Goal: Information Seeking & Learning: Learn about a topic

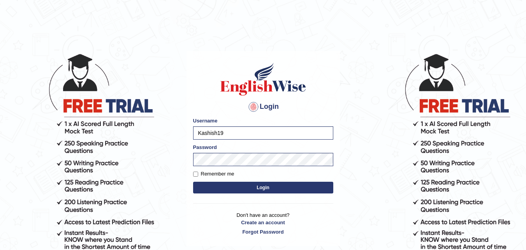
click at [250, 182] on button "Login" at bounding box center [263, 187] width 140 height 12
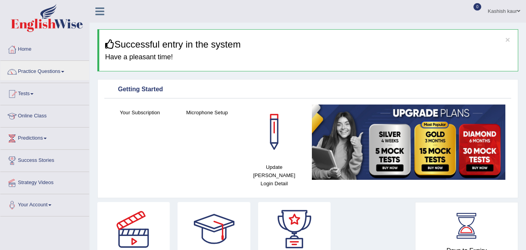
click at [49, 66] on link "Practice Questions" at bounding box center [44, 70] width 89 height 19
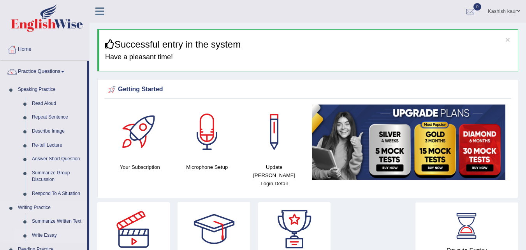
click at [42, 233] on link "Write Essay" at bounding box center [57, 235] width 59 height 14
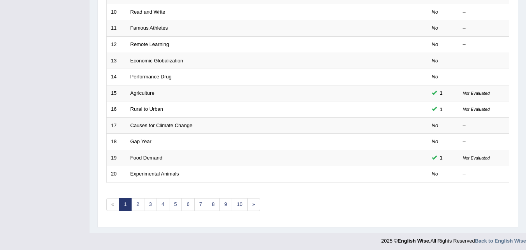
scroll to position [266, 0]
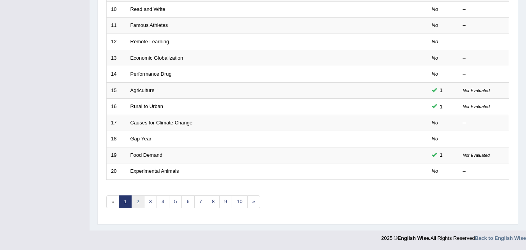
click at [137, 201] on link "2" at bounding box center [137, 201] width 13 height 13
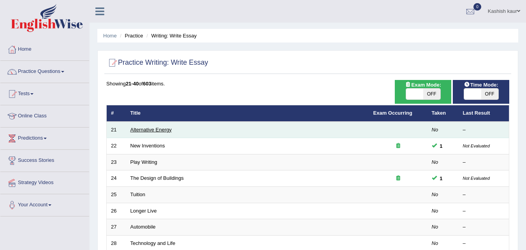
click at [158, 127] on link "Alternative Energy" at bounding box center [150, 130] width 41 height 6
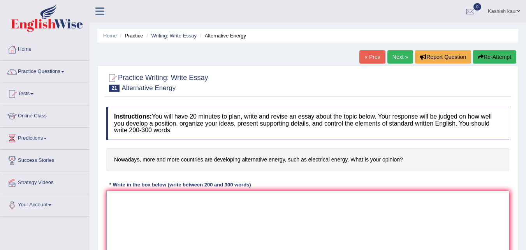
click at [148, 201] on textarea at bounding box center [307, 228] width 403 height 76
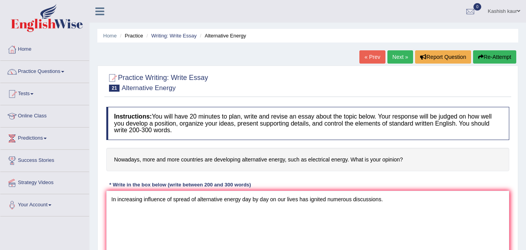
click at [514, 143] on div "Practice Writing: Write Essay 21 Alternative Energy Instructions: You will have…" at bounding box center [307, 181] width 421 height 232
click at [386, 195] on textarea "In increasing influence of spread of alternative energy day by day on our lives…" at bounding box center [307, 228] width 403 height 76
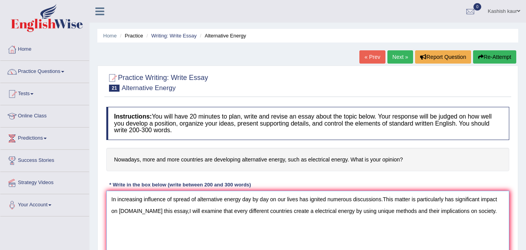
type textarea "In increasing influence of spread of alternative energy day by day on our lives…"
click at [486, 213] on textarea "In increasing influence of spread of alternative energy day by day on our lives…" at bounding box center [307, 228] width 403 height 76
click at [485, 213] on textarea "In increasing influence of spread of alternative energy day by day on our lives…" at bounding box center [307, 228] width 403 height 76
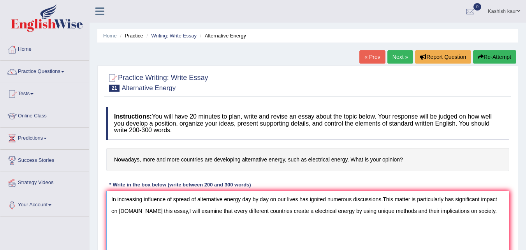
click at [485, 213] on textarea "In increasing influence of spread of alternative energy day by day on our lives…" at bounding box center [307, 228] width 403 height 76
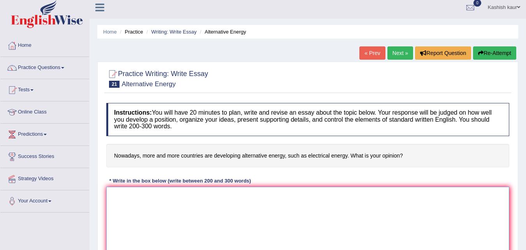
drag, startPoint x: 484, startPoint y: 220, endPoint x: 354, endPoint y: 213, distance: 129.9
drag, startPoint x: 354, startPoint y: 213, endPoint x: 287, endPoint y: 196, distance: 68.7
click at [287, 196] on textarea at bounding box center [307, 225] width 403 height 76
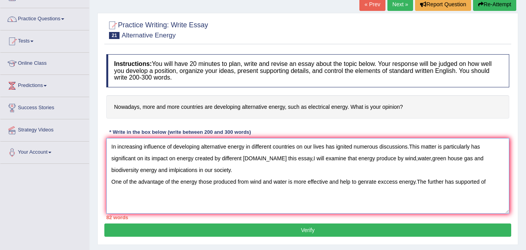
scroll to position [44, 0]
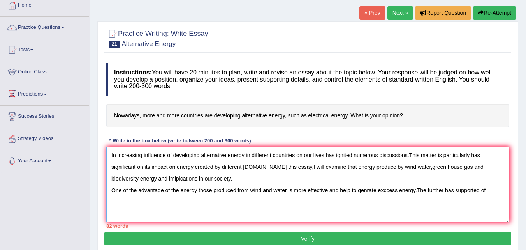
type textarea "In increasing influence of developing alternative energy in different countries…"
click at [47, 28] on link "Practice Questions" at bounding box center [44, 26] width 89 height 19
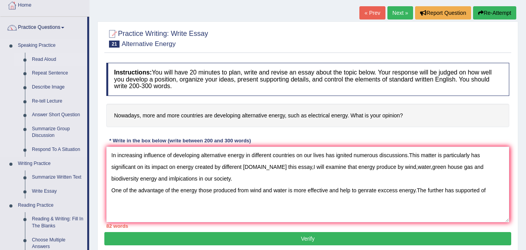
click at [49, 59] on link "Read Aloud" at bounding box center [57, 60] width 59 height 14
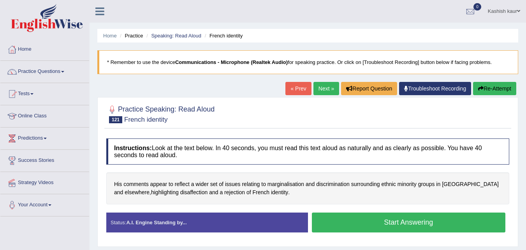
click at [367, 222] on button "Start Answering" at bounding box center [409, 222] width 194 height 20
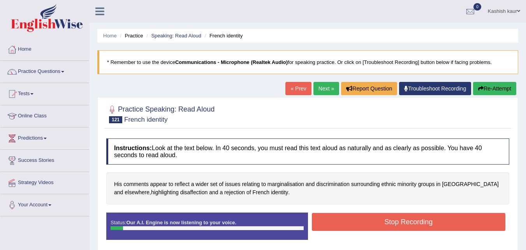
click at [367, 222] on button "Stop Recording" at bounding box center [409, 222] width 194 height 18
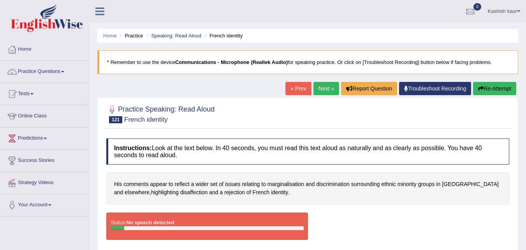
click at [498, 92] on button "Re-Attempt" at bounding box center [494, 88] width 43 height 13
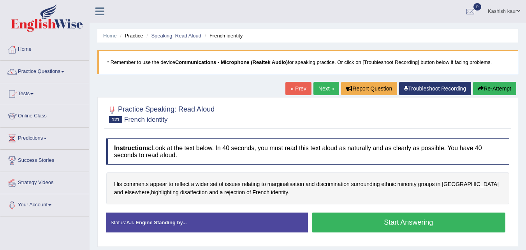
click at [396, 225] on button "Start Answering" at bounding box center [409, 222] width 194 height 20
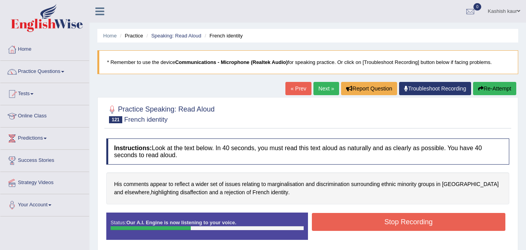
click at [396, 225] on button "Stop Recording" at bounding box center [409, 222] width 194 height 18
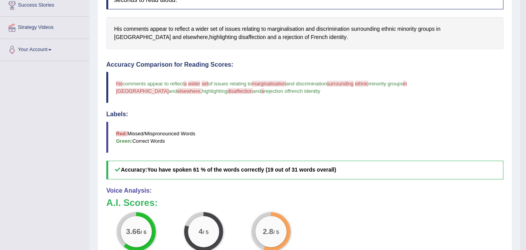
scroll to position [31, 0]
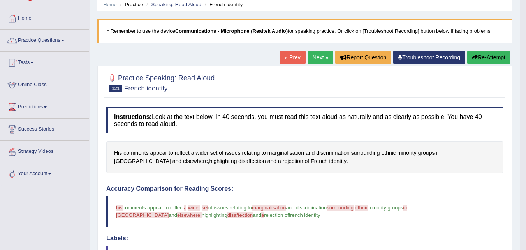
click at [321, 61] on link "Next »" at bounding box center [321, 57] width 26 height 13
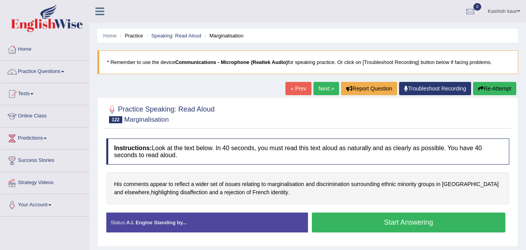
click at [325, 89] on link "Next »" at bounding box center [327, 88] width 26 height 13
click at [402, 227] on button "Start Answering" at bounding box center [409, 222] width 194 height 20
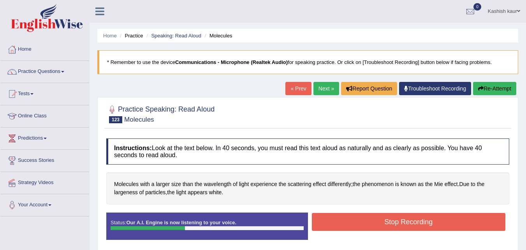
click at [402, 227] on button "Stop Recording" at bounding box center [409, 222] width 194 height 18
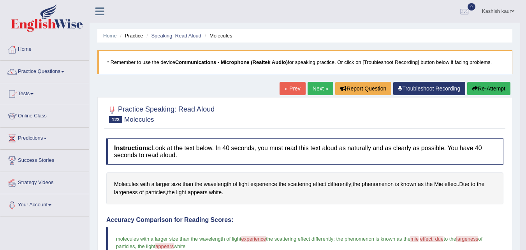
click at [319, 84] on link "Next »" at bounding box center [321, 88] width 26 height 13
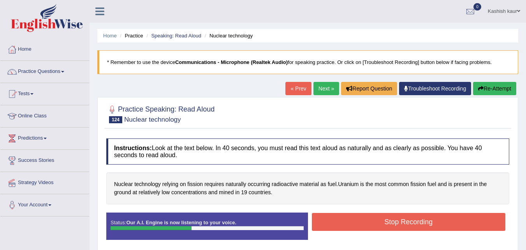
click at [381, 220] on button "Stop Recording" at bounding box center [409, 222] width 194 height 18
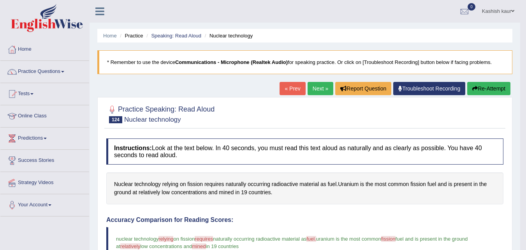
click at [312, 94] on link "Next »" at bounding box center [321, 88] width 26 height 13
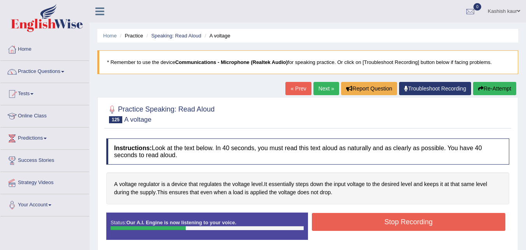
click at [361, 223] on button "Stop Recording" at bounding box center [409, 222] width 194 height 18
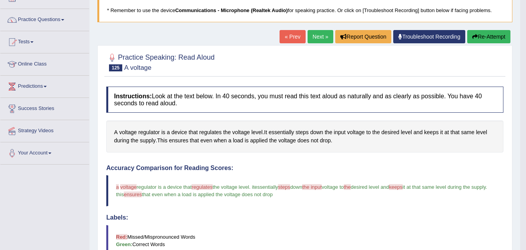
scroll to position [37, 0]
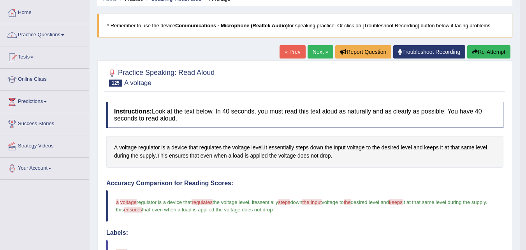
click at [316, 56] on link "Next »" at bounding box center [321, 51] width 26 height 13
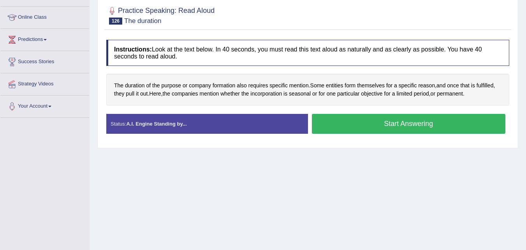
click at [418, 121] on button "Start Answering" at bounding box center [409, 124] width 194 height 20
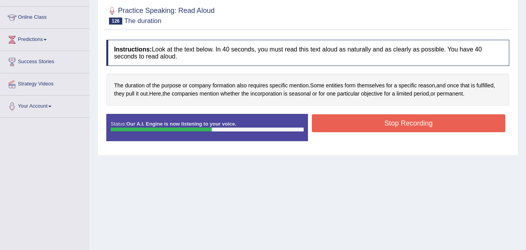
click at [418, 121] on button "Stop Recording" at bounding box center [409, 123] width 194 height 18
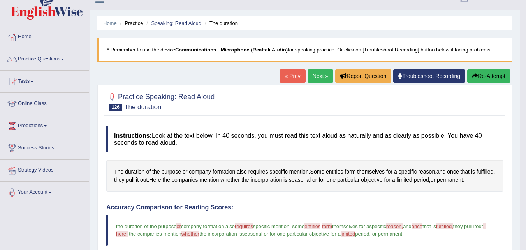
scroll to position [12, 0]
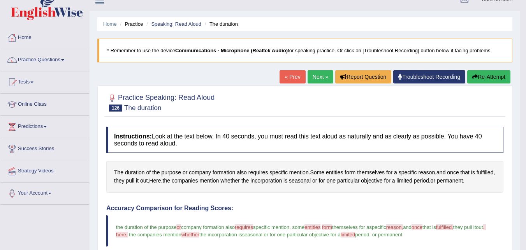
click at [311, 78] on link "Next »" at bounding box center [321, 76] width 26 height 13
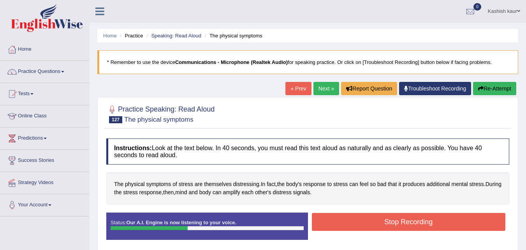
click at [435, 222] on button "Stop Recording" at bounding box center [409, 222] width 194 height 18
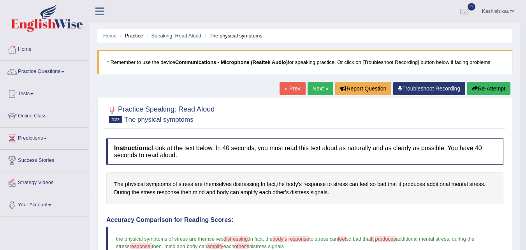
click at [317, 85] on link "Next »" at bounding box center [321, 88] width 26 height 13
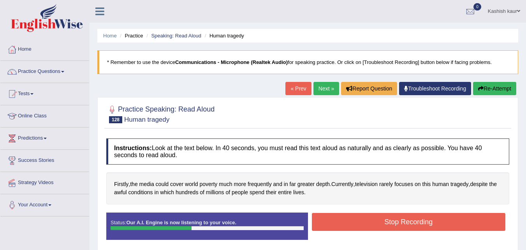
click at [394, 217] on button "Stop Recording" at bounding box center [409, 222] width 194 height 18
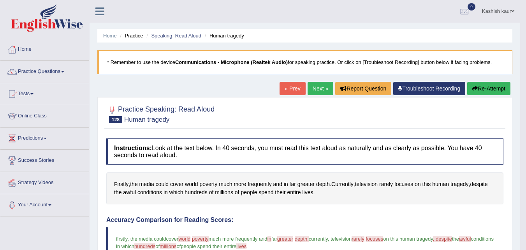
click at [317, 93] on link "Next »" at bounding box center [321, 88] width 26 height 13
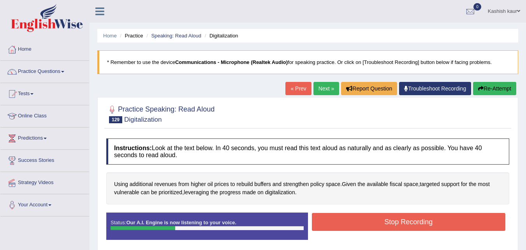
click at [394, 226] on button "Stop Recording" at bounding box center [409, 222] width 194 height 18
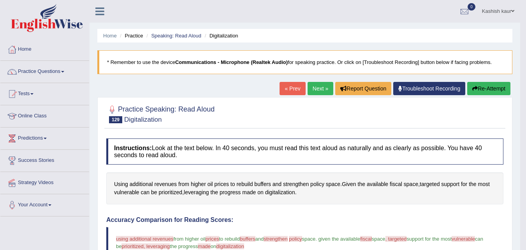
click at [322, 91] on link "Next »" at bounding box center [321, 88] width 26 height 13
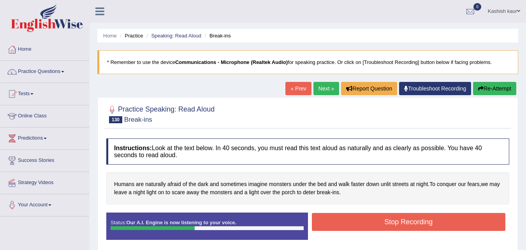
click at [359, 221] on button "Stop Recording" at bounding box center [409, 222] width 194 height 18
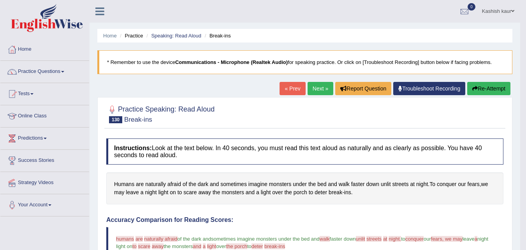
click at [319, 85] on link "Next »" at bounding box center [321, 88] width 26 height 13
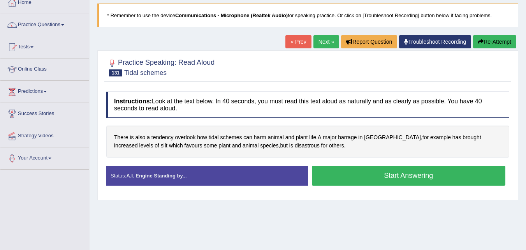
click at [392, 177] on button "Start Answering" at bounding box center [409, 176] width 194 height 20
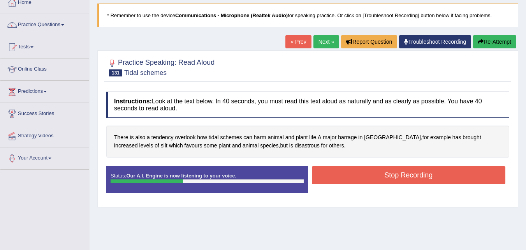
click at [392, 177] on button "Stop Recording" at bounding box center [409, 175] width 194 height 18
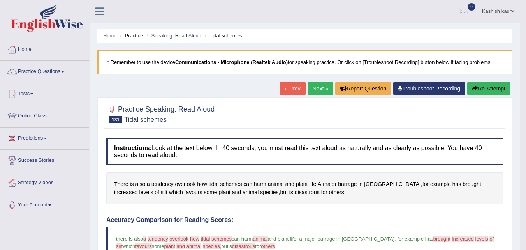
click at [316, 90] on link "Next »" at bounding box center [321, 88] width 26 height 13
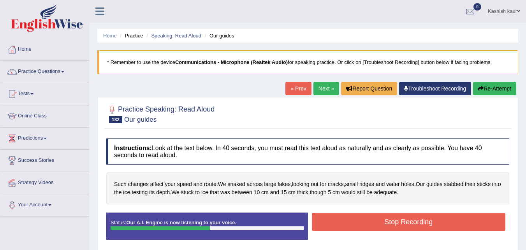
click at [367, 222] on button "Stop Recording" at bounding box center [409, 222] width 194 height 18
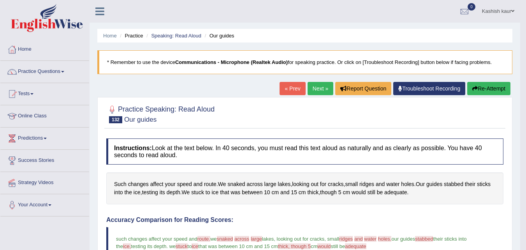
click at [315, 92] on link "Next »" at bounding box center [321, 88] width 26 height 13
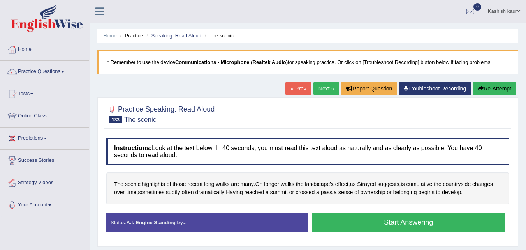
click at [381, 212] on button "Start Answering" at bounding box center [409, 222] width 194 height 20
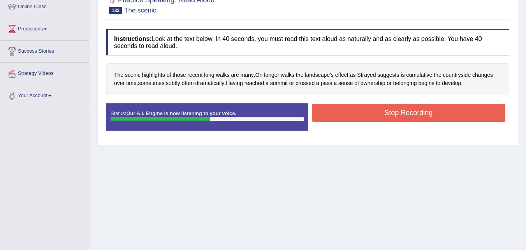
click at [381, 112] on button "Stop Recording" at bounding box center [409, 113] width 194 height 18
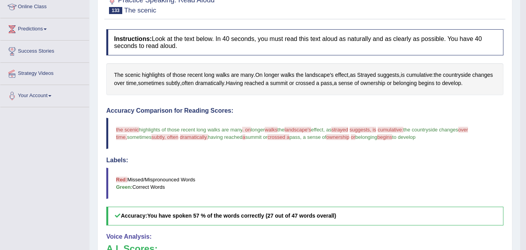
click at [381, 112] on h4 "Accuracy Comparison for Reading Scores:" at bounding box center [304, 110] width 397 height 7
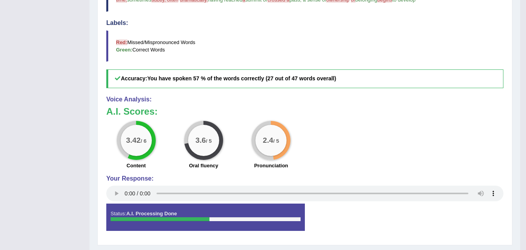
scroll to position [267, 0]
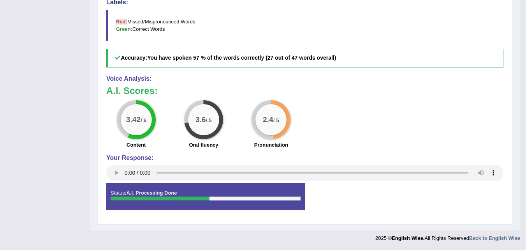
drag, startPoint x: 524, startPoint y: 195, endPoint x: 505, endPoint y: 102, distance: 95.1
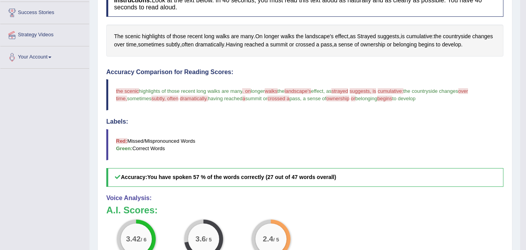
scroll to position [59, 0]
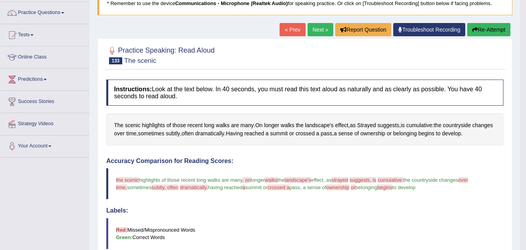
click at [315, 33] on link "Next »" at bounding box center [321, 29] width 26 height 13
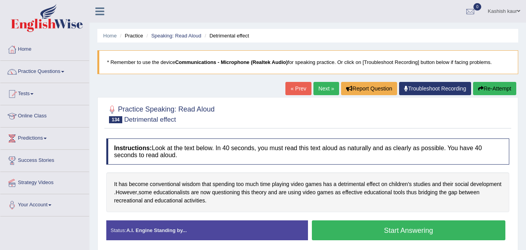
click at [425, 230] on button "Start Answering" at bounding box center [409, 230] width 194 height 20
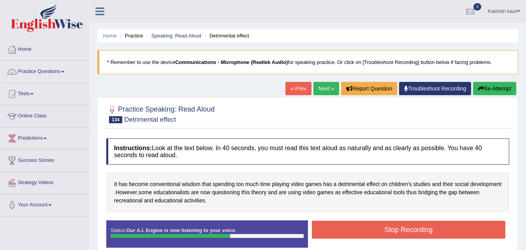
click at [421, 227] on button "Stop Recording" at bounding box center [409, 229] width 194 height 18
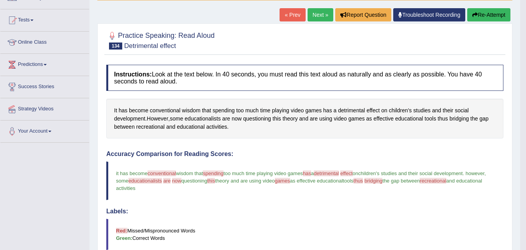
scroll to position [6, 0]
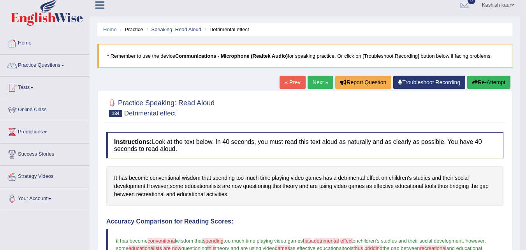
click at [316, 86] on link "Next »" at bounding box center [321, 82] width 26 height 13
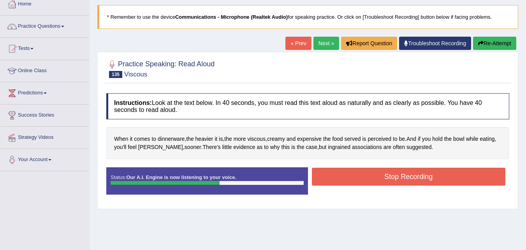
click at [432, 173] on button "Stop Recording" at bounding box center [409, 176] width 194 height 18
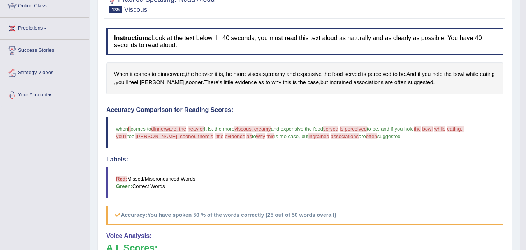
scroll to position [45, 0]
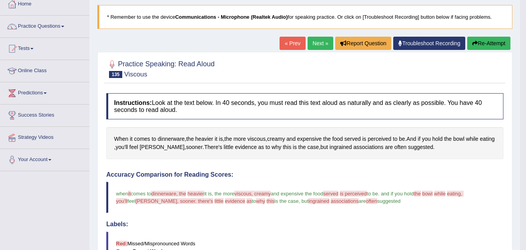
click at [314, 42] on link "Next »" at bounding box center [321, 43] width 26 height 13
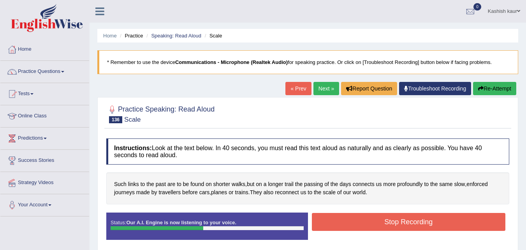
click at [401, 217] on button "Stop Recording" at bounding box center [409, 222] width 194 height 18
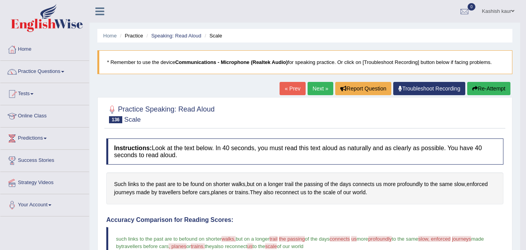
click at [308, 88] on link "Next »" at bounding box center [321, 88] width 26 height 13
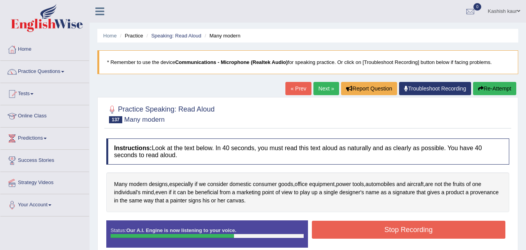
click at [388, 224] on button "Stop Recording" at bounding box center [409, 229] width 194 height 18
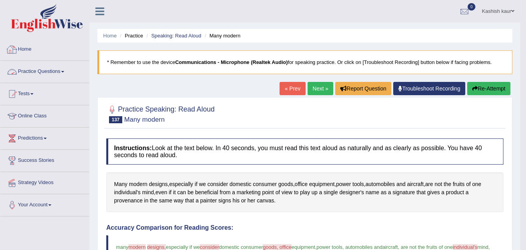
click at [48, 71] on link "Practice Questions" at bounding box center [44, 70] width 89 height 19
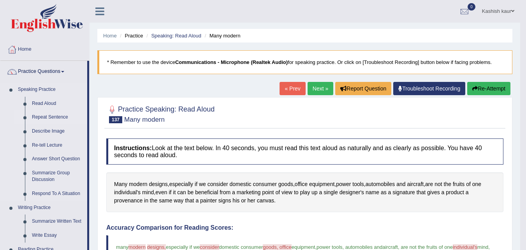
click at [46, 114] on link "Repeat Sentence" at bounding box center [57, 117] width 59 height 14
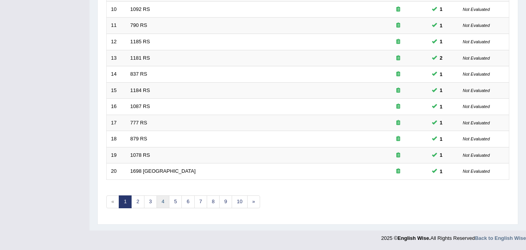
click at [168, 202] on link "4" at bounding box center [163, 201] width 13 height 13
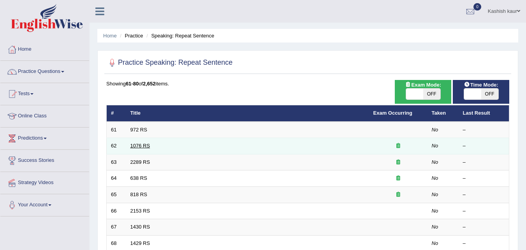
click at [144, 143] on link "1076 RS" at bounding box center [140, 146] width 20 height 6
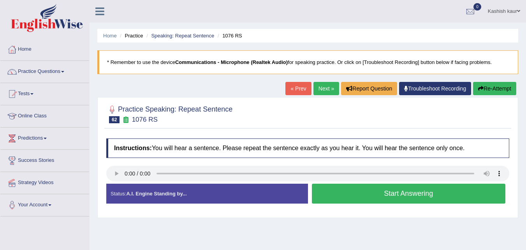
click at [330, 191] on button "Start Answering" at bounding box center [409, 193] width 194 height 20
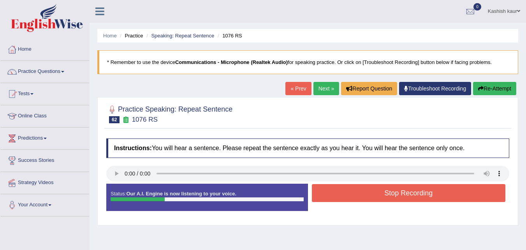
click at [330, 191] on button "Stop Recording" at bounding box center [409, 193] width 194 height 18
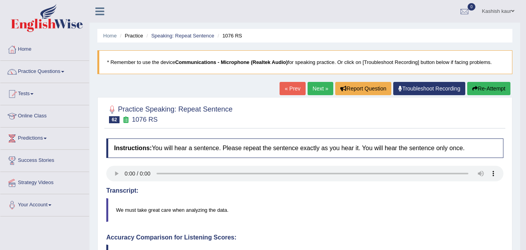
click at [317, 86] on link "Next »" at bounding box center [321, 88] width 26 height 13
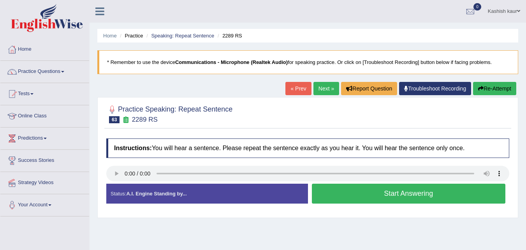
click at [366, 199] on button "Start Answering" at bounding box center [409, 193] width 194 height 20
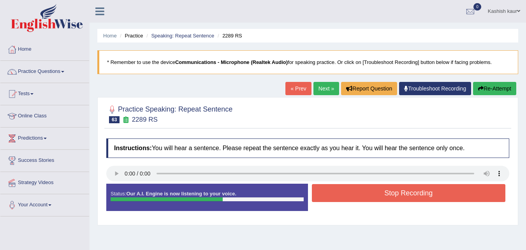
click at [366, 199] on button "Stop Recording" at bounding box center [409, 193] width 194 height 18
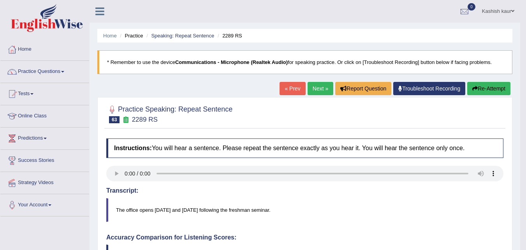
click at [318, 91] on link "Next »" at bounding box center [321, 88] width 26 height 13
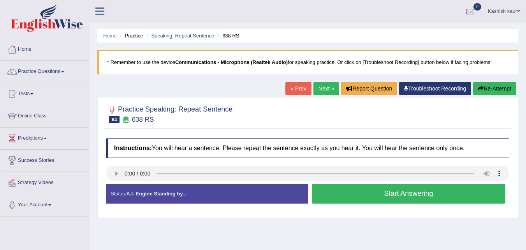
click at [372, 199] on button "Start Answering" at bounding box center [409, 193] width 194 height 20
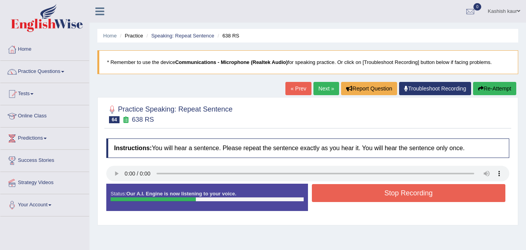
click at [486, 90] on button "Re-Attempt" at bounding box center [494, 88] width 43 height 13
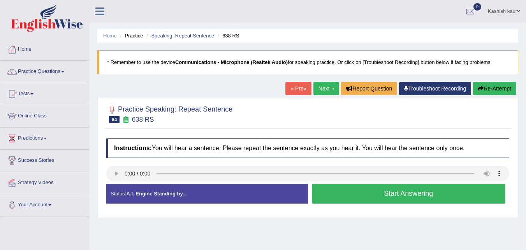
click at [355, 200] on button "Start Answering" at bounding box center [409, 193] width 194 height 20
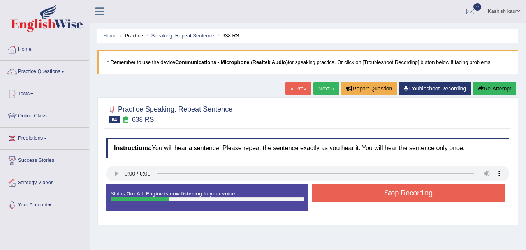
click at [355, 200] on button "Stop Recording" at bounding box center [409, 193] width 194 height 18
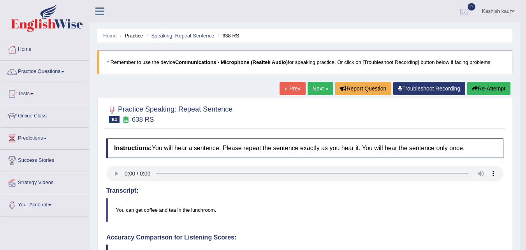
click at [316, 87] on link "Next »" at bounding box center [321, 88] width 26 height 13
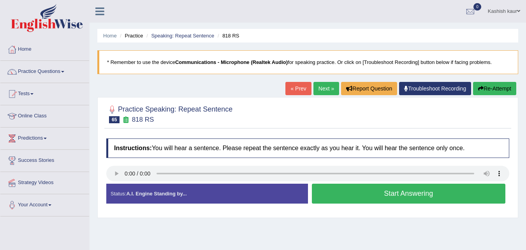
click at [398, 190] on button "Start Answering" at bounding box center [409, 193] width 194 height 20
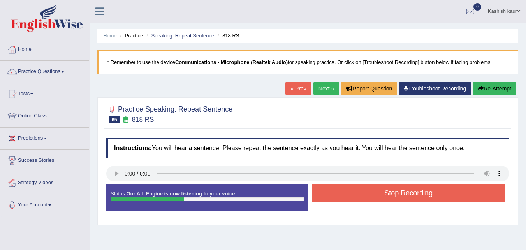
click at [398, 190] on button "Stop Recording" at bounding box center [409, 193] width 194 height 18
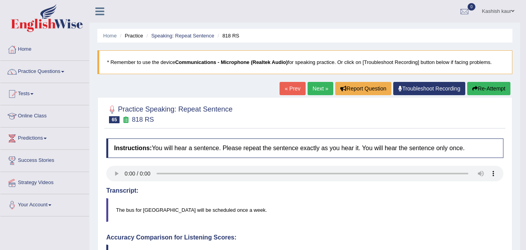
click at [313, 86] on link "Next »" at bounding box center [321, 88] width 26 height 13
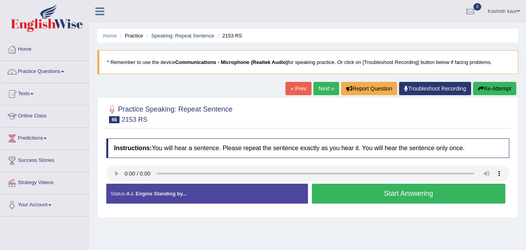
click at [405, 199] on button "Start Answering" at bounding box center [409, 193] width 194 height 20
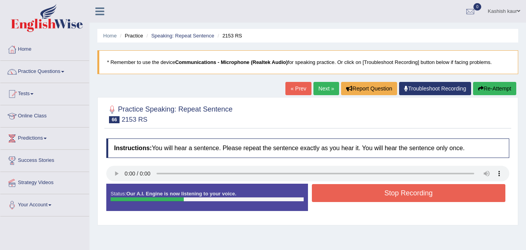
click at [405, 199] on button "Stop Recording" at bounding box center [409, 193] width 194 height 18
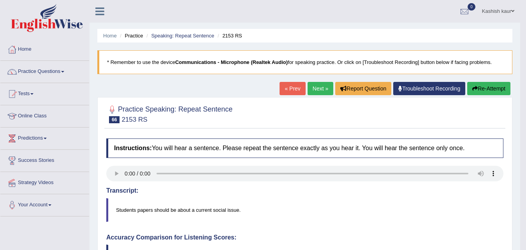
click at [322, 86] on link "Next »" at bounding box center [321, 88] width 26 height 13
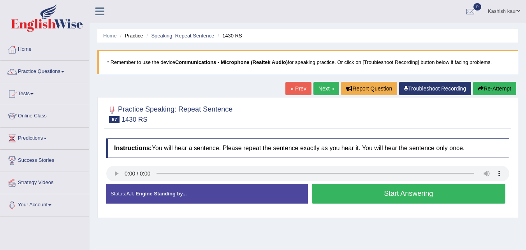
click at [395, 198] on button "Start Answering" at bounding box center [409, 193] width 194 height 20
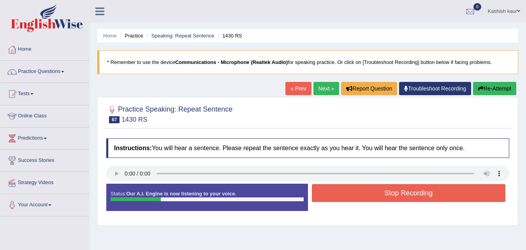
click at [395, 198] on button "Stop Recording" at bounding box center [409, 193] width 194 height 18
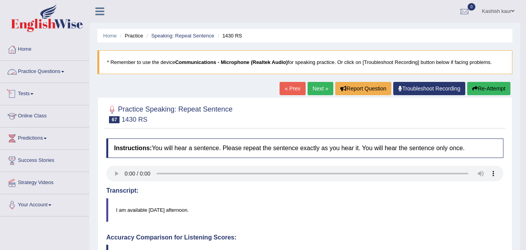
click at [24, 88] on link "Tests" at bounding box center [44, 92] width 89 height 19
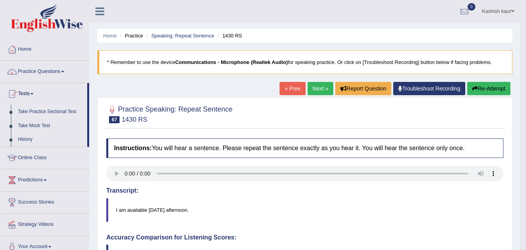
click at [42, 109] on link "Take Practice Sectional Test" at bounding box center [50, 112] width 73 height 14
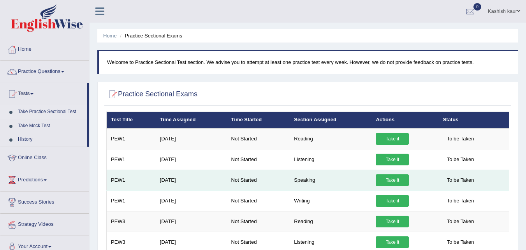
click at [391, 177] on link "Take it" at bounding box center [392, 180] width 33 height 12
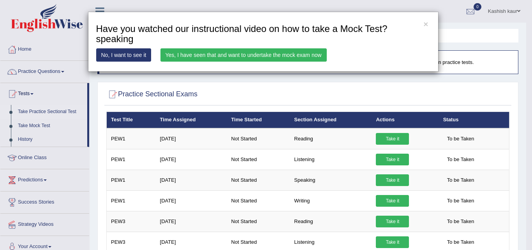
click at [137, 51] on link "No, I want to see it" at bounding box center [123, 54] width 55 height 13
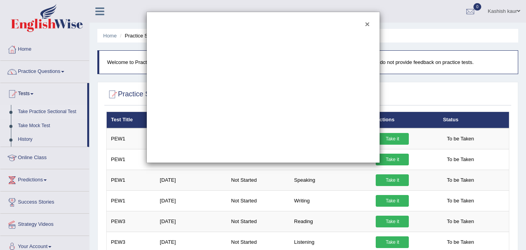
click at [368, 22] on button "×" at bounding box center [367, 24] width 5 height 8
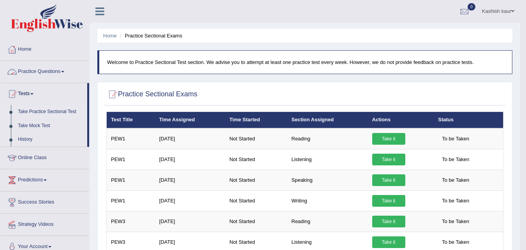
click at [53, 72] on link "Practice Questions" at bounding box center [44, 70] width 89 height 19
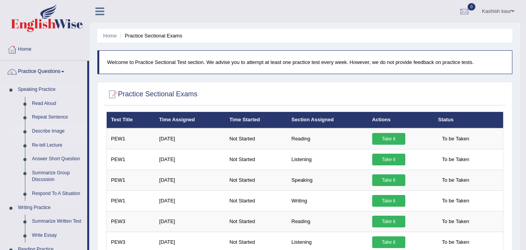
click at [50, 131] on link "Describe Image" at bounding box center [57, 131] width 59 height 14
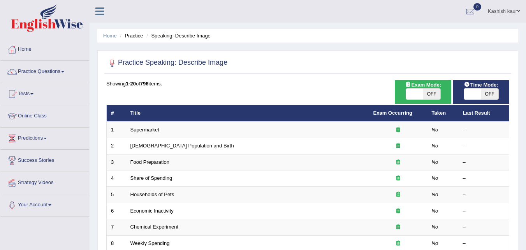
click at [135, 131] on link "Supermarket" at bounding box center [144, 130] width 29 height 6
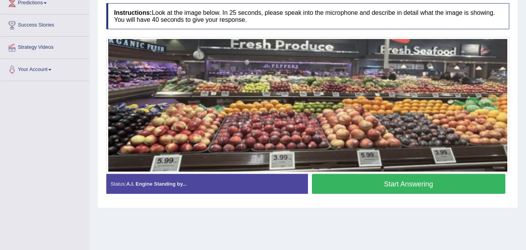
scroll to position [121, 0]
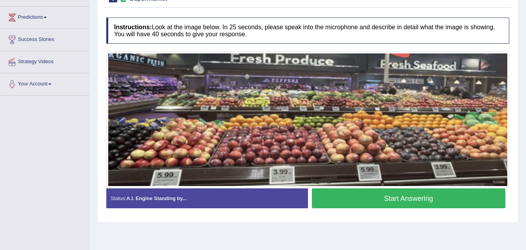
click at [430, 196] on button "Start Answering" at bounding box center [409, 198] width 194 height 20
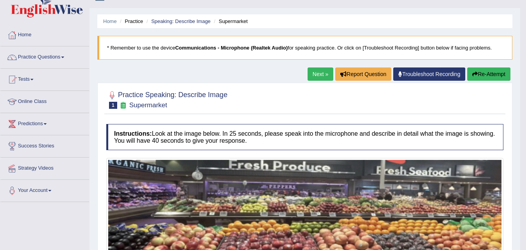
scroll to position [0, 0]
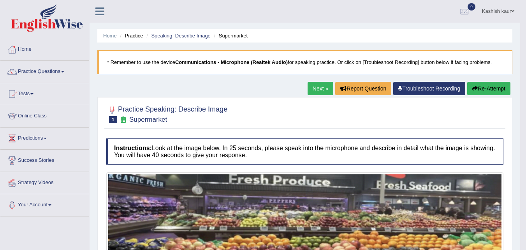
click at [316, 90] on link "Next »" at bounding box center [321, 88] width 26 height 13
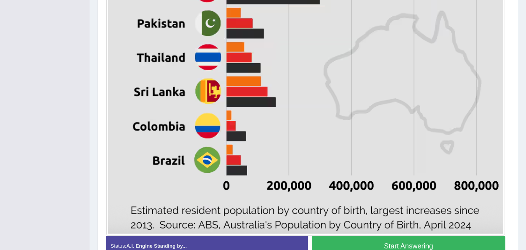
scroll to position [490, 0]
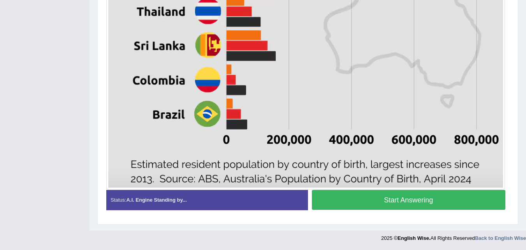
click at [392, 201] on button "Start Answering" at bounding box center [409, 200] width 194 height 20
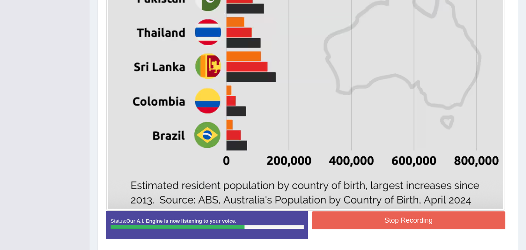
scroll to position [471, 0]
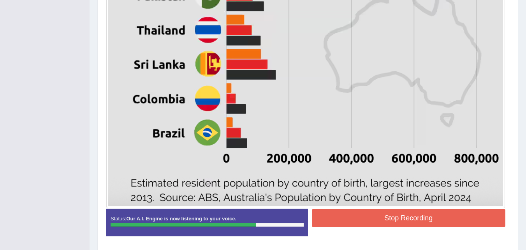
drag, startPoint x: 518, startPoint y: 198, endPoint x: 520, endPoint y: 157, distance: 41.3
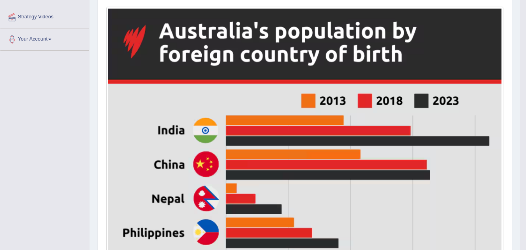
scroll to position [215, 0]
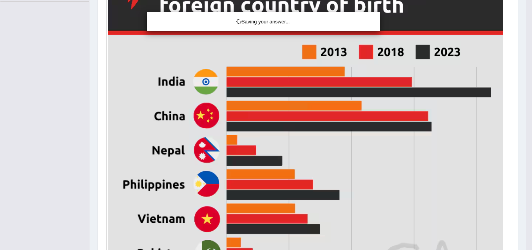
drag, startPoint x: 528, startPoint y: 176, endPoint x: 525, endPoint y: 124, distance: 52.6
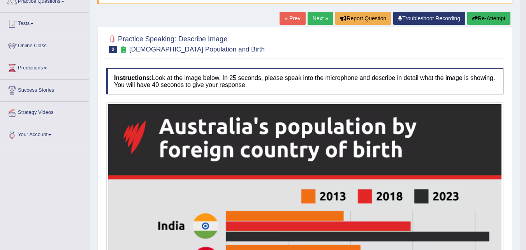
scroll to position [30, 0]
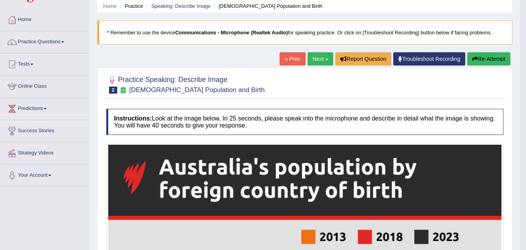
click at [322, 56] on link "Next »" at bounding box center [321, 58] width 26 height 13
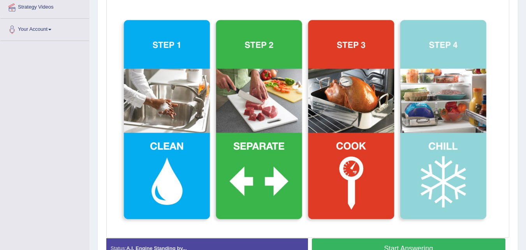
scroll to position [174, 0]
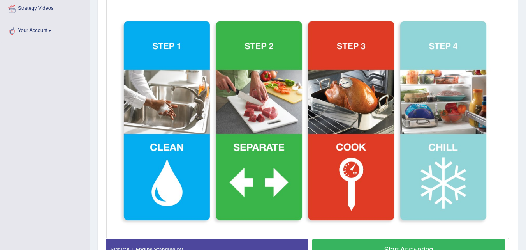
click at [403, 243] on button "Start Answering" at bounding box center [409, 249] width 194 height 20
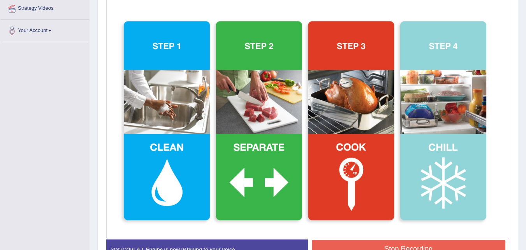
click at [403, 243] on button "Stop Recording" at bounding box center [409, 249] width 194 height 18
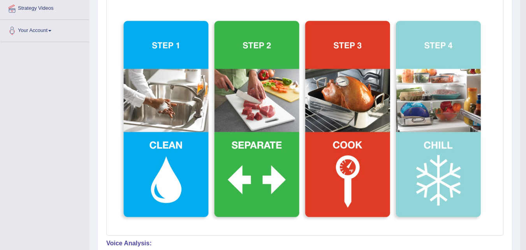
scroll to position [0, 0]
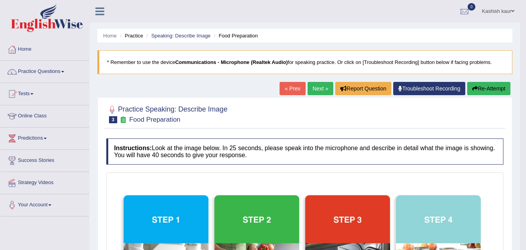
click at [484, 90] on button "Re-Attempt" at bounding box center [488, 88] width 43 height 13
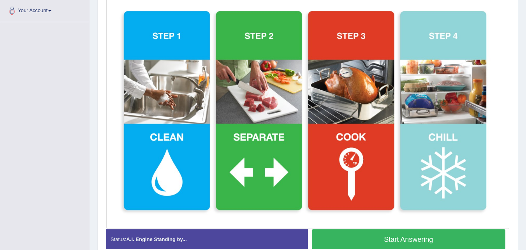
scroll to position [201, 0]
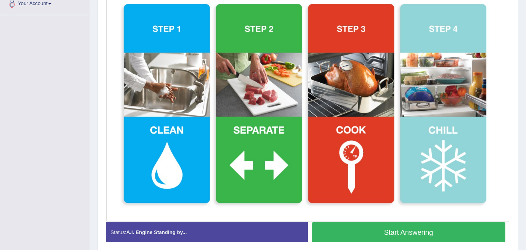
click at [472, 231] on button "Start Answering" at bounding box center [409, 232] width 194 height 20
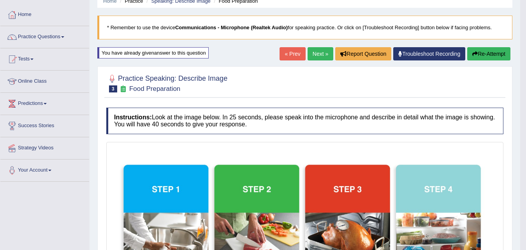
scroll to position [0, 0]
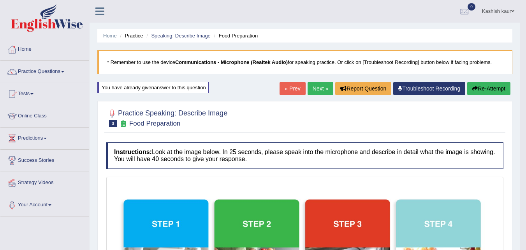
click at [315, 90] on link "Next »" at bounding box center [321, 88] width 26 height 13
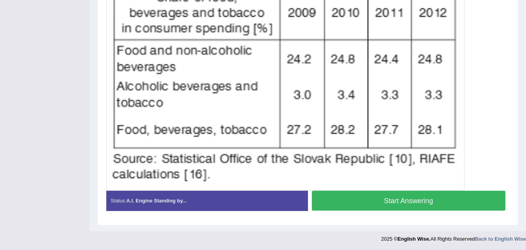
scroll to position [239, 0]
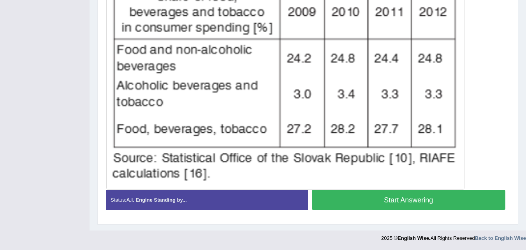
click at [374, 196] on button "Start Answering" at bounding box center [409, 200] width 194 height 20
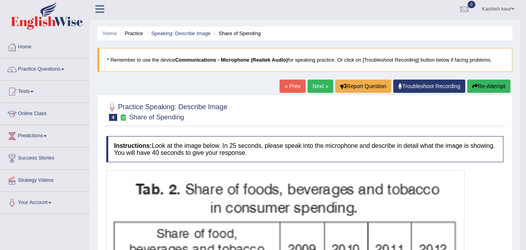
scroll to position [0, 0]
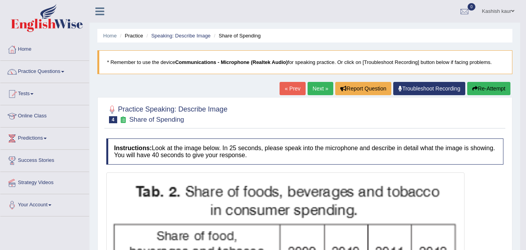
click at [317, 94] on link "Next »" at bounding box center [321, 88] width 26 height 13
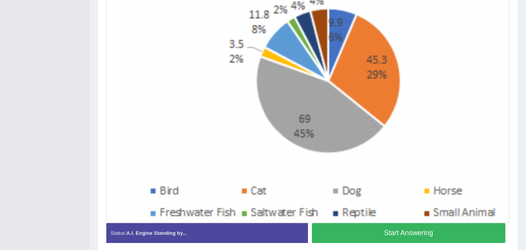
scroll to position [234, 0]
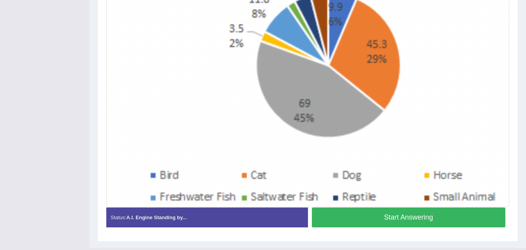
click at [401, 216] on button "Start Answering" at bounding box center [409, 217] width 194 height 20
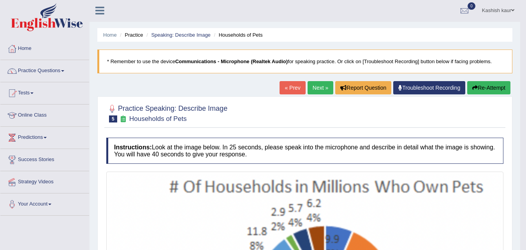
scroll to position [0, 0]
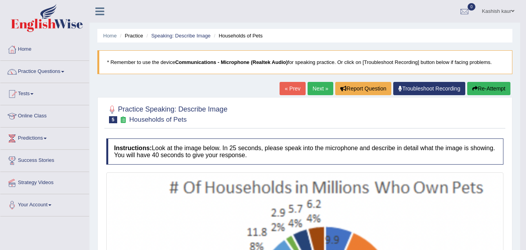
click at [310, 87] on link "Next »" at bounding box center [321, 88] width 26 height 13
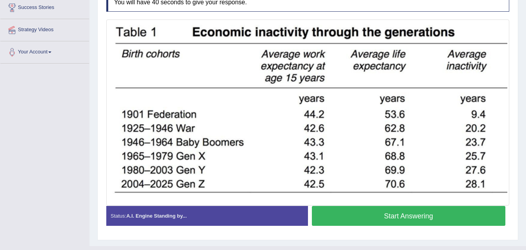
scroll to position [168, 0]
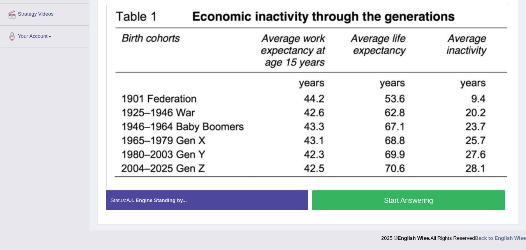
click at [418, 192] on button "Start Answering" at bounding box center [409, 200] width 194 height 20
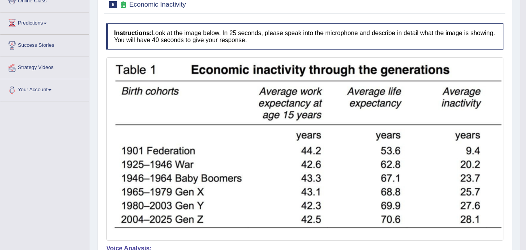
scroll to position [32, 0]
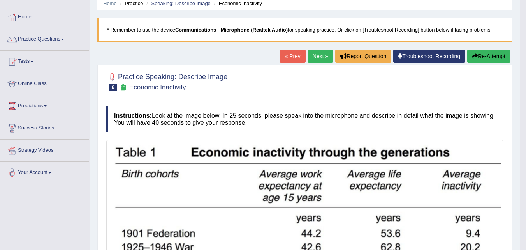
click at [312, 55] on link "Next »" at bounding box center [321, 55] width 26 height 13
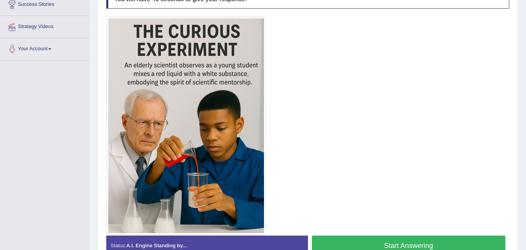
scroll to position [171, 0]
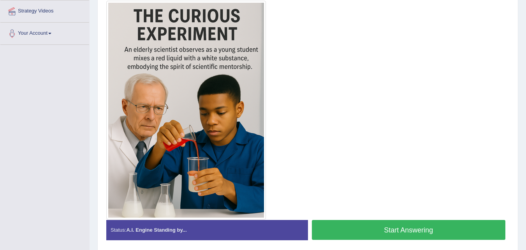
click at [396, 231] on button "Start Answering" at bounding box center [409, 230] width 194 height 20
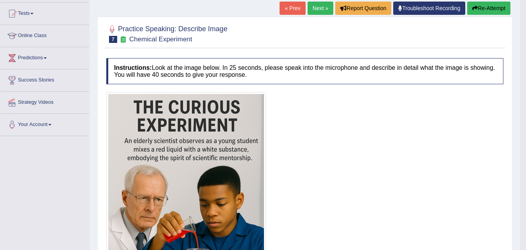
scroll to position [68, 0]
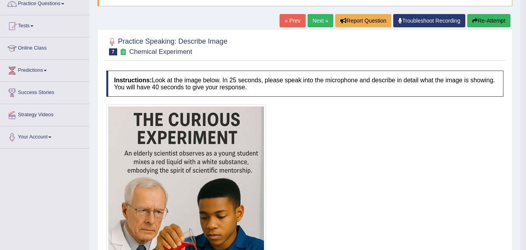
click at [316, 18] on link "Next »" at bounding box center [321, 20] width 26 height 13
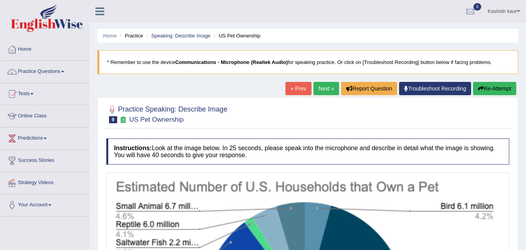
click at [317, 93] on link "Next »" at bounding box center [327, 88] width 26 height 13
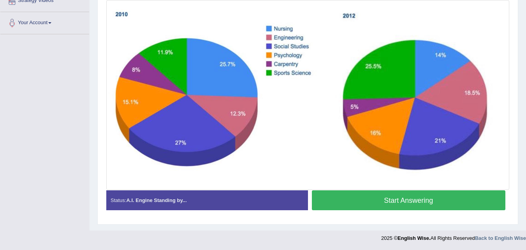
click at [414, 196] on button "Start Answering" at bounding box center [409, 200] width 194 height 20
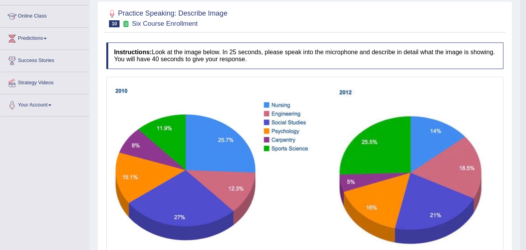
scroll to position [25, 0]
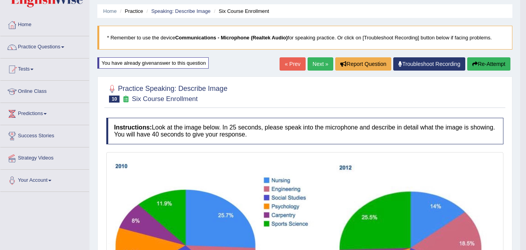
click at [314, 70] on link "Next »" at bounding box center [321, 63] width 26 height 13
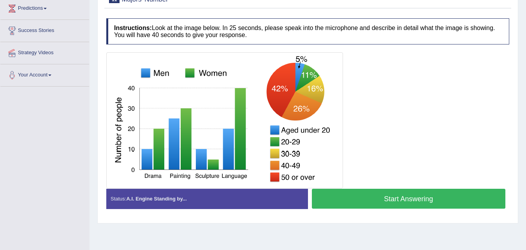
scroll to position [128, 0]
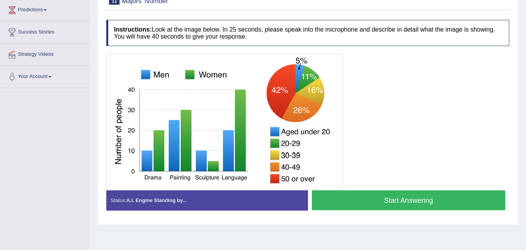
click at [390, 201] on button "Start Answering" at bounding box center [409, 200] width 194 height 20
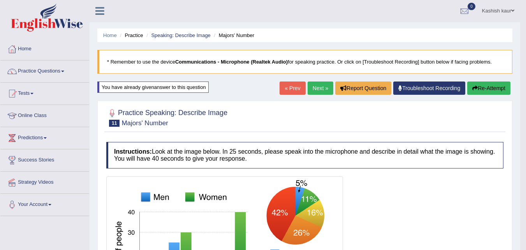
scroll to position [0, 0]
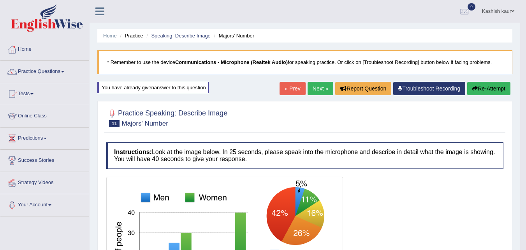
click at [315, 93] on link "Next »" at bounding box center [321, 88] width 26 height 13
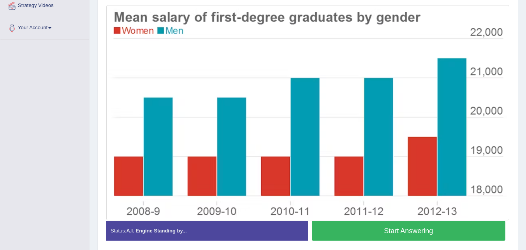
scroll to position [176, 0]
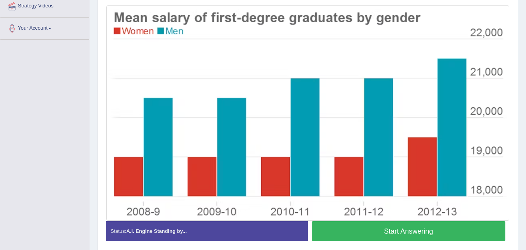
click at [440, 236] on button "Start Answering" at bounding box center [409, 231] width 194 height 20
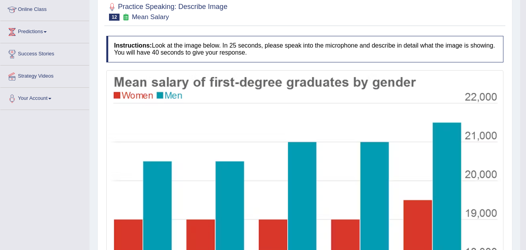
scroll to position [18, 0]
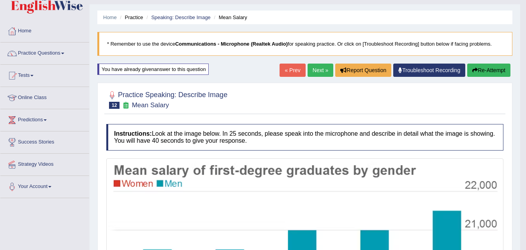
click at [308, 74] on link "Next »" at bounding box center [321, 69] width 26 height 13
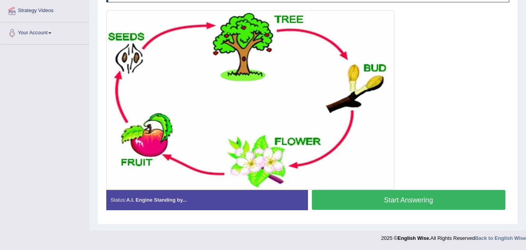
click at [416, 206] on button "Start Answering" at bounding box center [409, 200] width 194 height 20
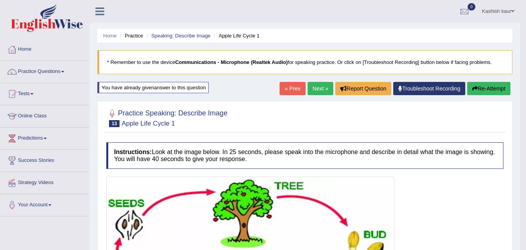
click at [322, 84] on link "Next »" at bounding box center [321, 88] width 26 height 13
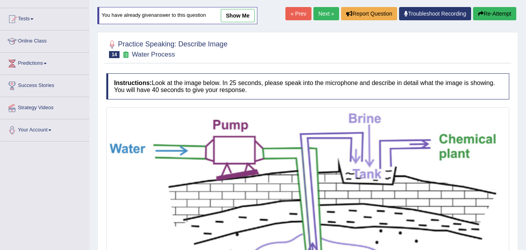
scroll to position [68, 0]
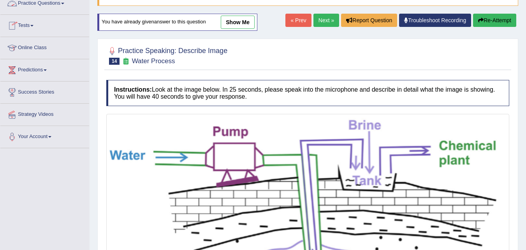
click at [60, 5] on link "Practice Questions" at bounding box center [44, 2] width 89 height 19
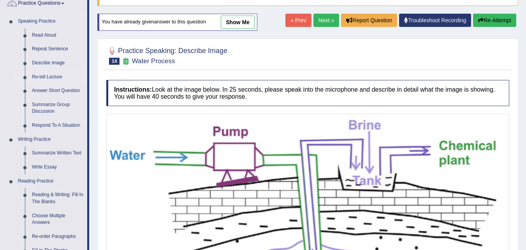
click at [52, 75] on link "Re-tell Lecture" at bounding box center [57, 77] width 59 height 14
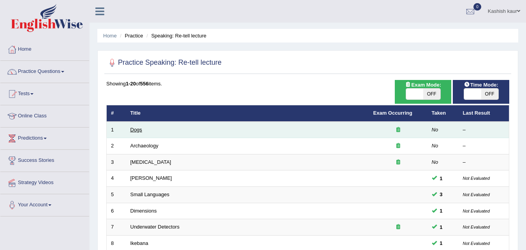
click at [139, 130] on link "Dogs" at bounding box center [136, 130] width 12 height 6
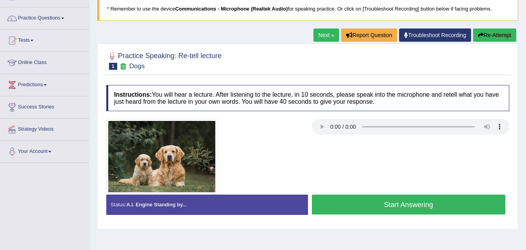
scroll to position [54, 0]
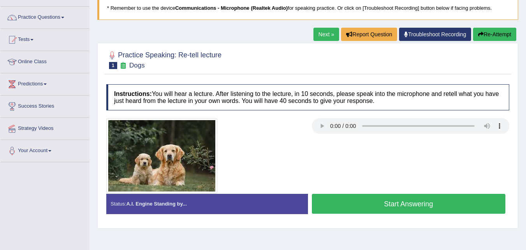
click at [429, 208] on button "Start Answering" at bounding box center [409, 204] width 194 height 20
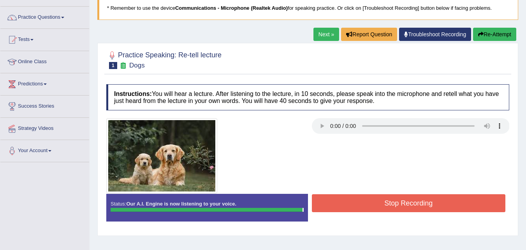
click at [429, 208] on button "Stop Recording" at bounding box center [409, 203] width 194 height 18
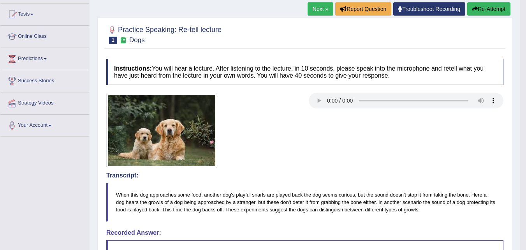
scroll to position [53, 0]
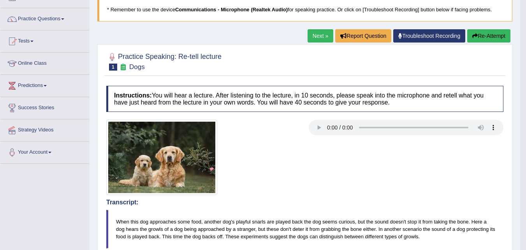
click at [315, 35] on link "Next »" at bounding box center [321, 35] width 26 height 13
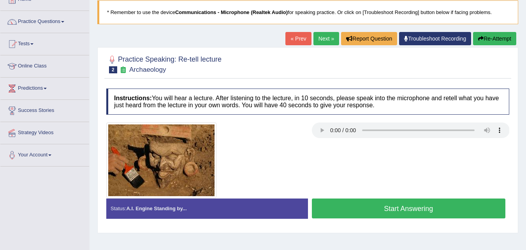
scroll to position [51, 0]
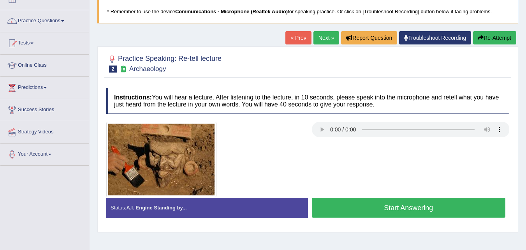
click at [433, 206] on button "Start Answering" at bounding box center [409, 207] width 194 height 20
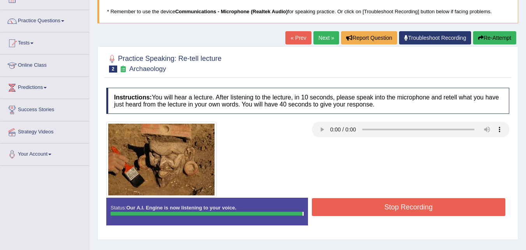
click at [433, 206] on div "Instructions: You will hear a lecture. After listening to the lecture, in 10 se…" at bounding box center [307, 159] width 407 height 151
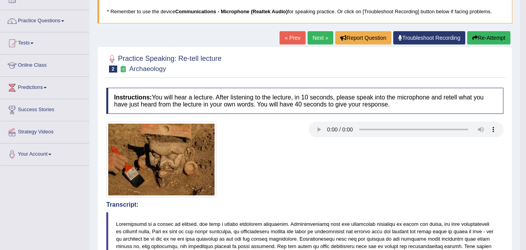
click at [317, 37] on link "Next »" at bounding box center [321, 37] width 26 height 13
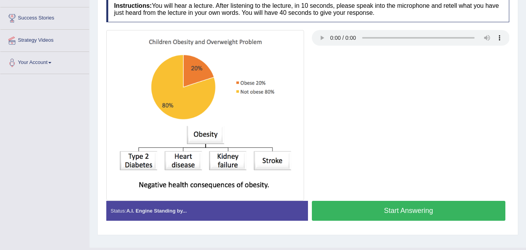
scroll to position [156, 0]
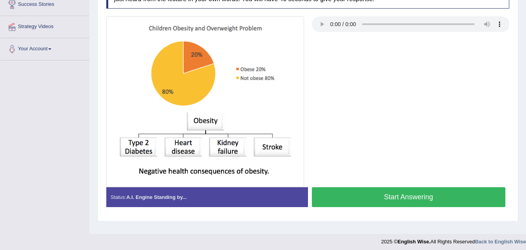
click at [398, 203] on button "Start Answering" at bounding box center [409, 197] width 194 height 20
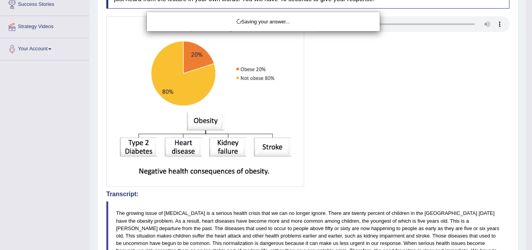
click at [398, 203] on div "Saving your answer..." at bounding box center [266, 125] width 532 height 250
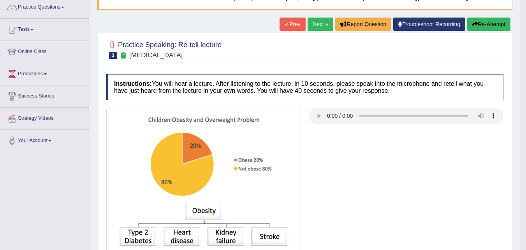
scroll to position [62, 0]
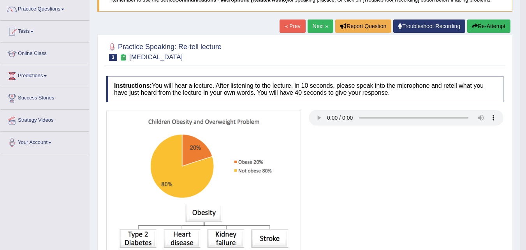
click at [486, 27] on button "Re-Attempt" at bounding box center [488, 25] width 43 height 13
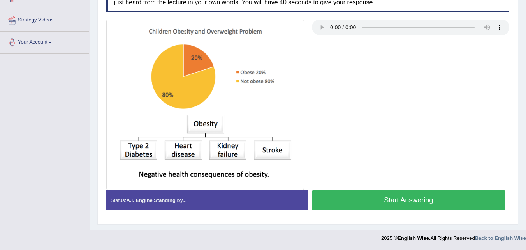
click at [440, 203] on button "Start Answering" at bounding box center [409, 200] width 194 height 20
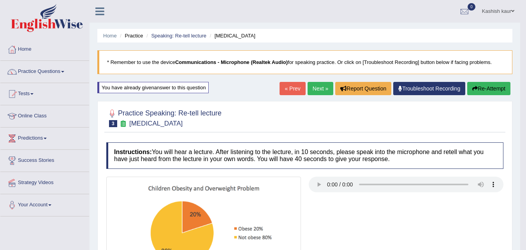
click at [326, 88] on link "Next »" at bounding box center [321, 88] width 26 height 13
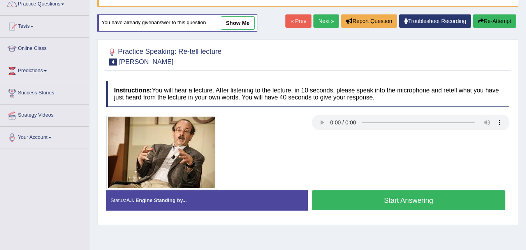
scroll to position [69, 0]
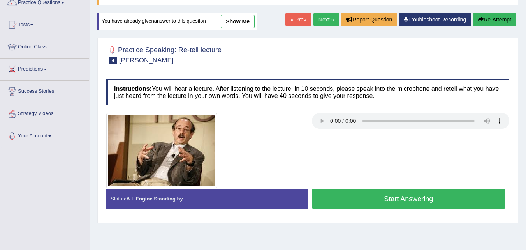
click at [455, 191] on button "Start Answering" at bounding box center [409, 198] width 194 height 20
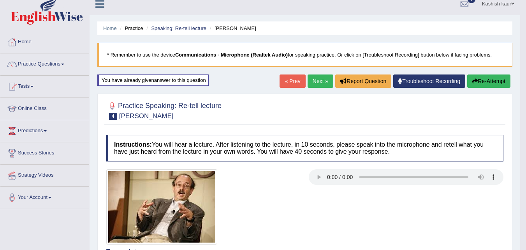
scroll to position [0, 0]
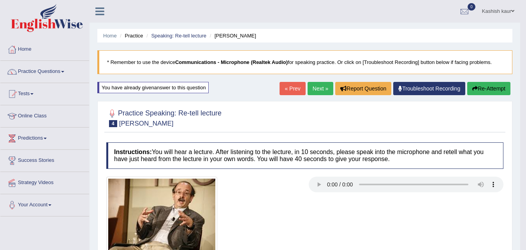
click at [326, 87] on link "Next »" at bounding box center [321, 88] width 26 height 13
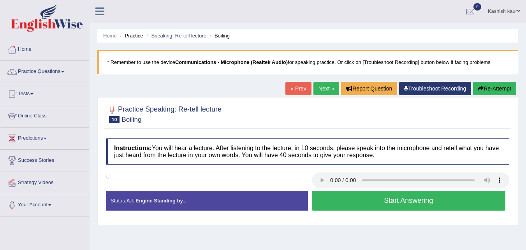
click at [362, 203] on button "Start Answering" at bounding box center [409, 200] width 194 height 20
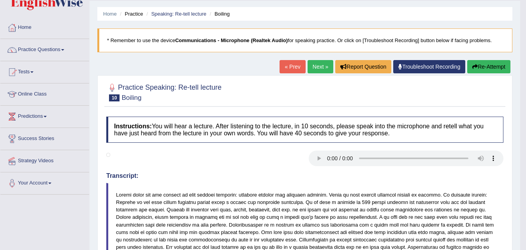
scroll to position [16, 0]
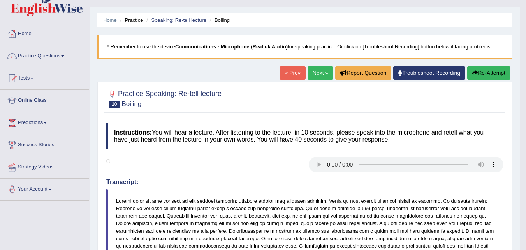
click at [309, 73] on link "Next »" at bounding box center [321, 72] width 26 height 13
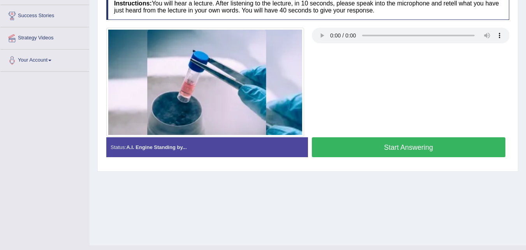
scroll to position [145, 0]
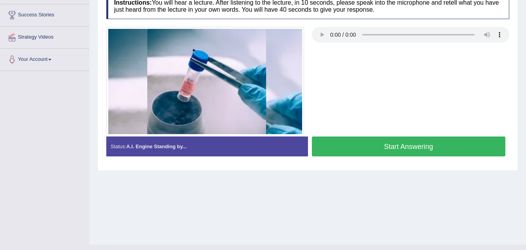
click at [436, 141] on button "Start Answering" at bounding box center [409, 146] width 194 height 20
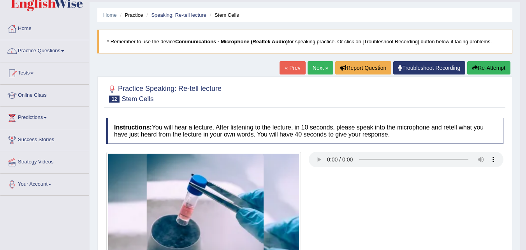
scroll to position [0, 0]
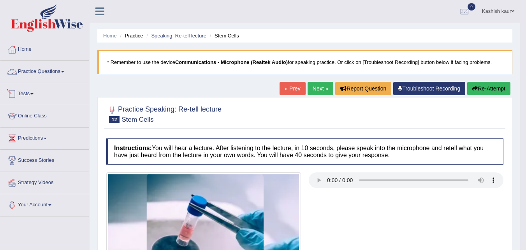
click at [52, 71] on link "Practice Questions" at bounding box center [44, 70] width 89 height 19
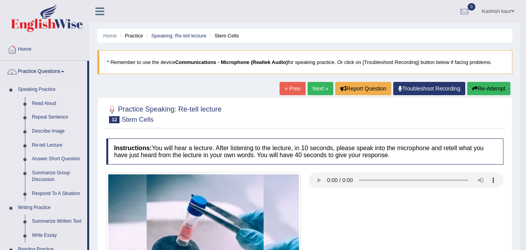
click at [51, 158] on link "Answer Short Question" at bounding box center [57, 159] width 59 height 14
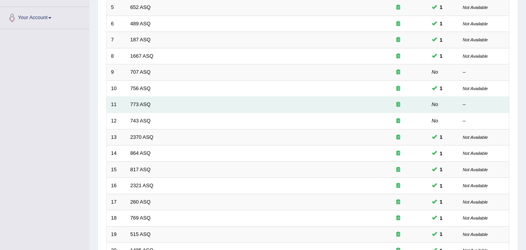
scroll to position [187, 0]
click at [145, 102] on link "773 ASQ" at bounding box center [140, 104] width 20 height 6
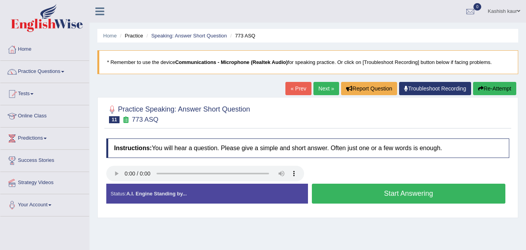
click at [382, 202] on button "Start Answering" at bounding box center [409, 193] width 194 height 20
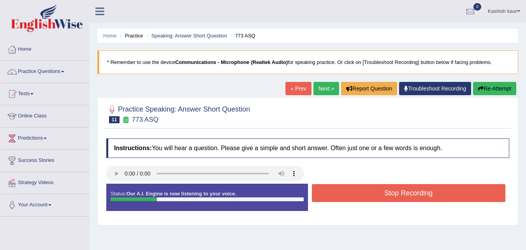
click at [382, 202] on div "Stop Recording" at bounding box center [409, 194] width 202 height 20
click at [389, 190] on button "Stop Recording" at bounding box center [409, 193] width 194 height 18
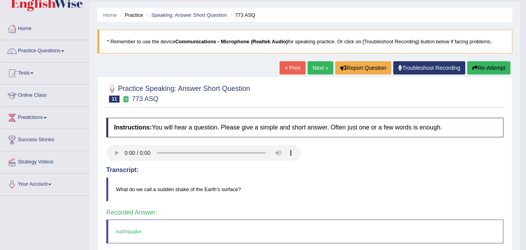
scroll to position [62, 0]
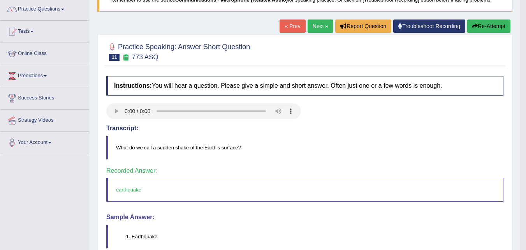
click at [311, 24] on link "Next »" at bounding box center [321, 25] width 26 height 13
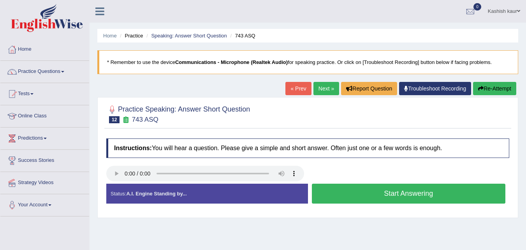
click at [376, 194] on button "Start Answering" at bounding box center [409, 193] width 194 height 20
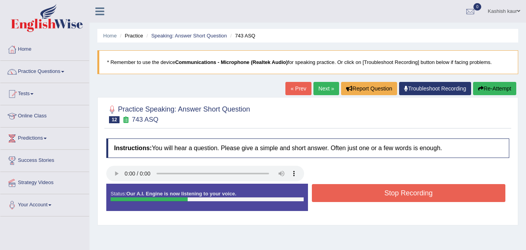
click at [376, 194] on button "Stop Recording" at bounding box center [409, 193] width 194 height 18
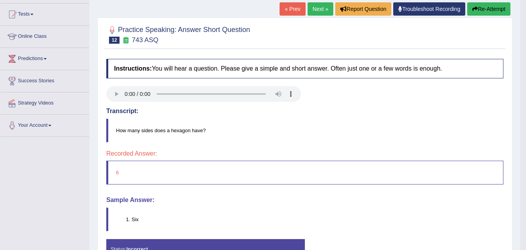
scroll to position [78, 0]
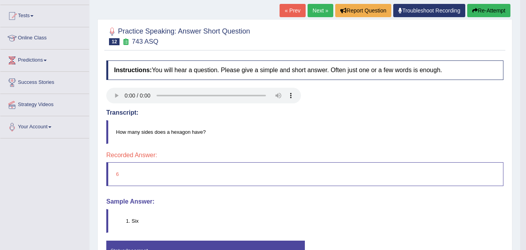
click at [321, 16] on link "Next »" at bounding box center [321, 10] width 26 height 13
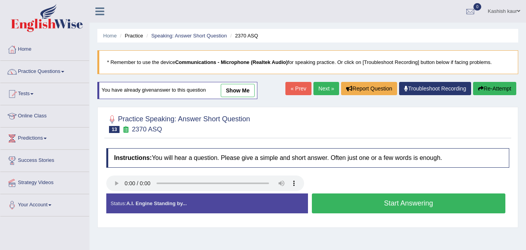
click at [355, 202] on button "Start Answering" at bounding box center [409, 203] width 194 height 20
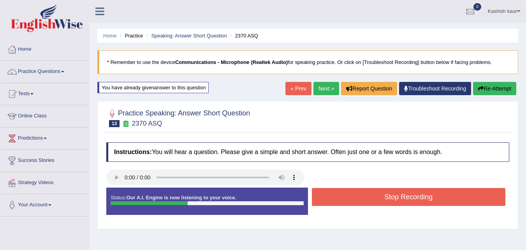
click at [355, 202] on button "Stop Recording" at bounding box center [409, 197] width 194 height 18
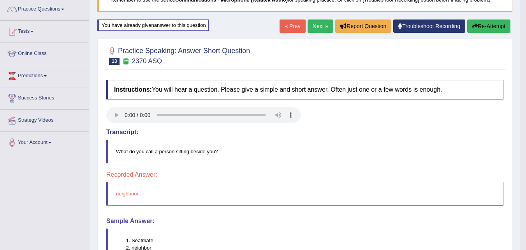
scroll to position [31, 0]
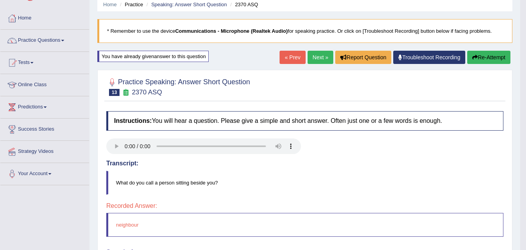
click at [313, 55] on link "Next »" at bounding box center [321, 57] width 26 height 13
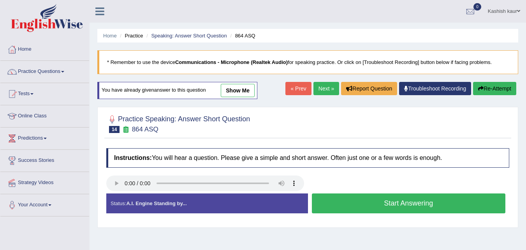
click at [384, 200] on button "Start Answering" at bounding box center [409, 203] width 194 height 20
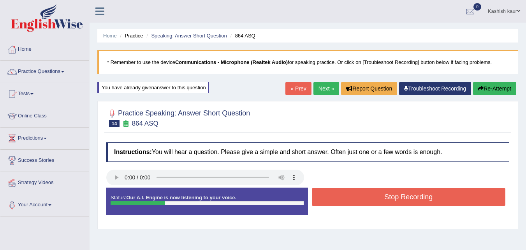
click at [384, 200] on button "Stop Recording" at bounding box center [409, 197] width 194 height 18
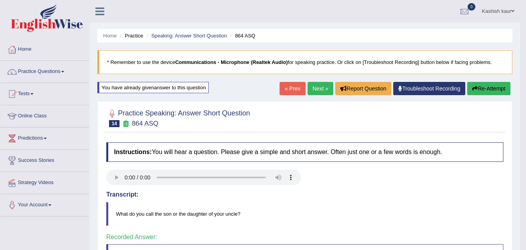
click at [320, 89] on link "Next »" at bounding box center [321, 88] width 26 height 13
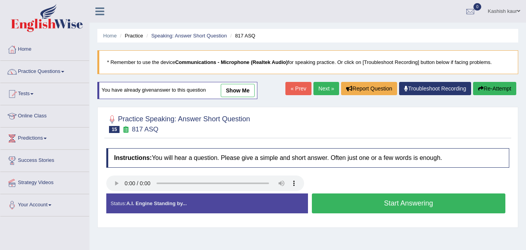
click at [358, 205] on button "Start Answering" at bounding box center [409, 203] width 194 height 20
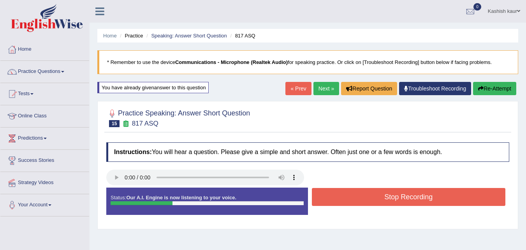
click at [358, 205] on button "Stop Recording" at bounding box center [409, 197] width 194 height 18
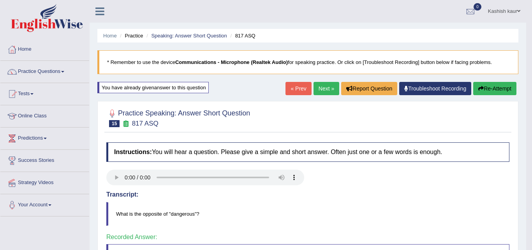
click at [322, 88] on body "Toggle navigation Home Practice Questions Speaking Practice Read Aloud Repeat S…" at bounding box center [266, 125] width 532 height 250
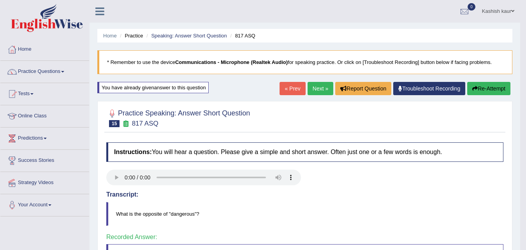
click at [321, 92] on link "Next »" at bounding box center [321, 88] width 26 height 13
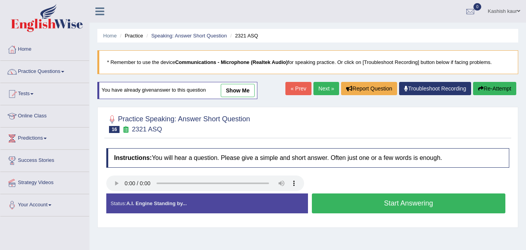
click at [376, 206] on button "Start Answering" at bounding box center [409, 203] width 194 height 20
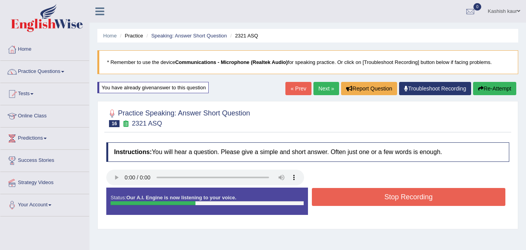
click at [378, 201] on button "Stop Recording" at bounding box center [409, 197] width 194 height 18
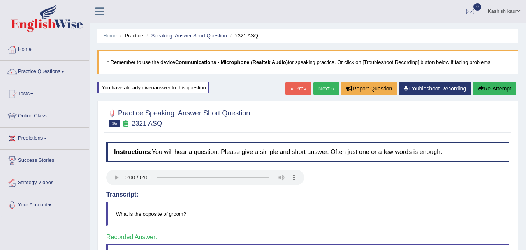
click at [320, 91] on link "Next »" at bounding box center [327, 88] width 26 height 13
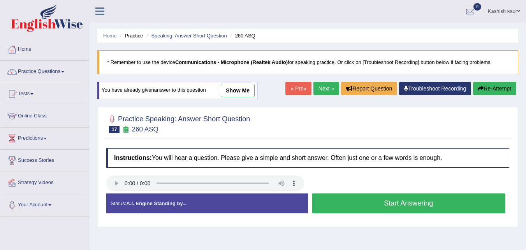
click at [410, 206] on button "Start Answering" at bounding box center [409, 203] width 194 height 20
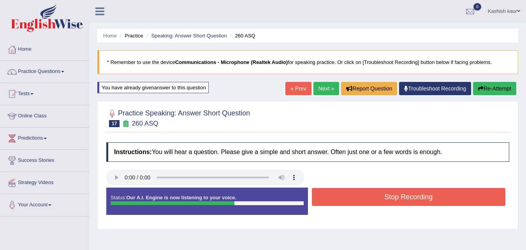
click at [401, 189] on button "Stop Recording" at bounding box center [409, 197] width 194 height 18
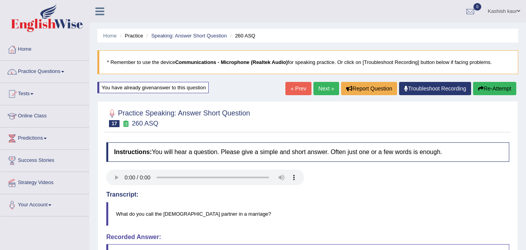
click at [499, 82] on button "Re-Attempt" at bounding box center [494, 88] width 43 height 13
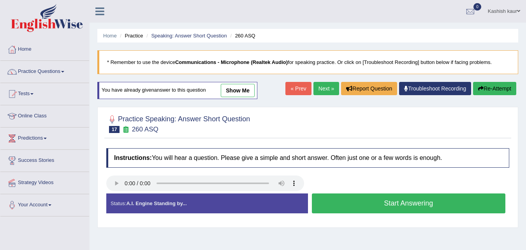
click at [382, 209] on button "Start Answering" at bounding box center [409, 203] width 194 height 20
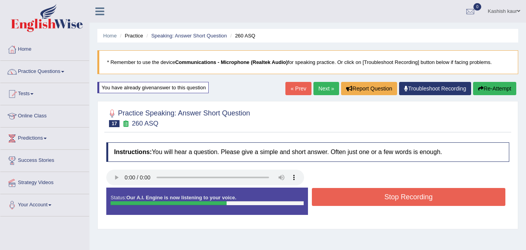
click at [385, 201] on button "Stop Recording" at bounding box center [409, 197] width 194 height 18
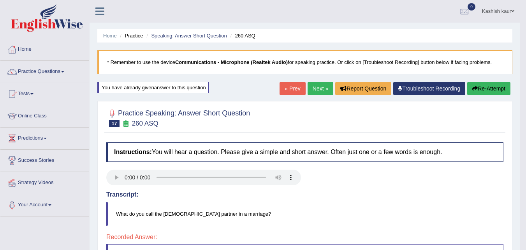
click at [316, 90] on link "Next »" at bounding box center [321, 88] width 26 height 13
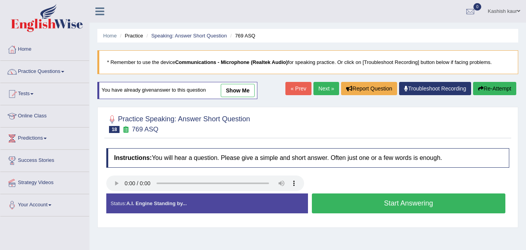
click at [355, 198] on button "Start Answering" at bounding box center [409, 203] width 194 height 20
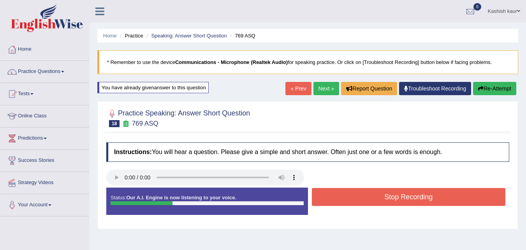
click at [355, 198] on button "Stop Recording" at bounding box center [409, 197] width 194 height 18
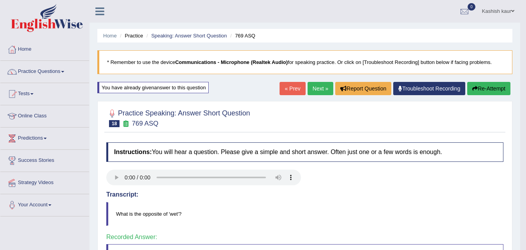
click at [325, 88] on link "Next »" at bounding box center [321, 88] width 26 height 13
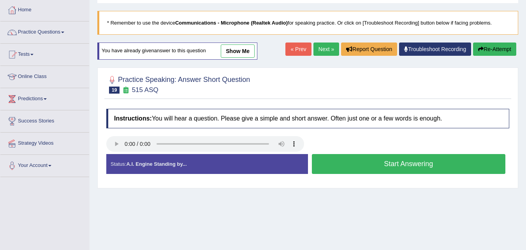
scroll to position [41, 0]
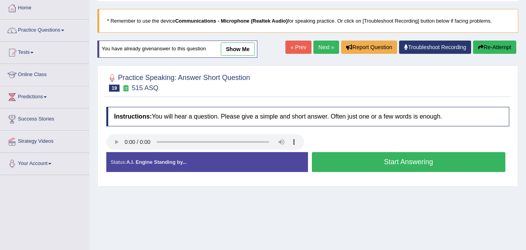
click at [433, 161] on button "Start Answering" at bounding box center [409, 162] width 194 height 20
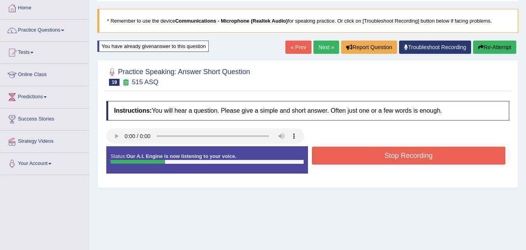
click at [433, 161] on button "Stop Recording" at bounding box center [409, 155] width 194 height 18
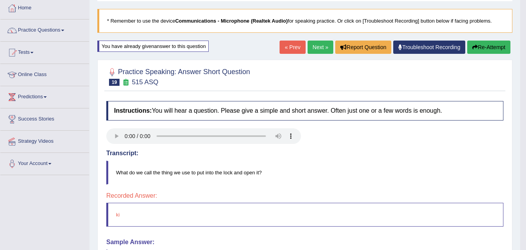
click at [317, 50] on link "Next »" at bounding box center [321, 47] width 26 height 13
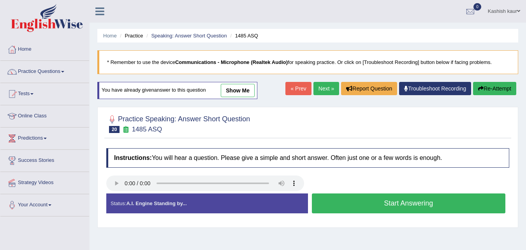
click at [364, 205] on button "Start Answering" at bounding box center [409, 203] width 194 height 20
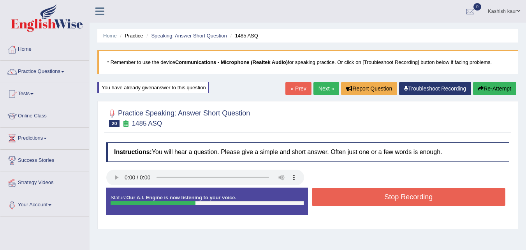
click at [375, 194] on button "Stop Recording" at bounding box center [409, 197] width 194 height 18
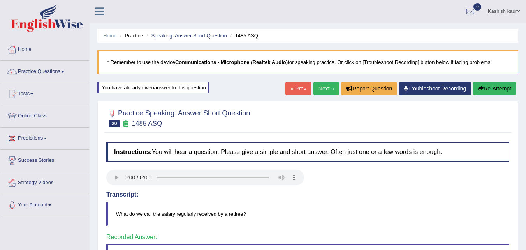
click at [326, 86] on link "Next »" at bounding box center [327, 88] width 26 height 13
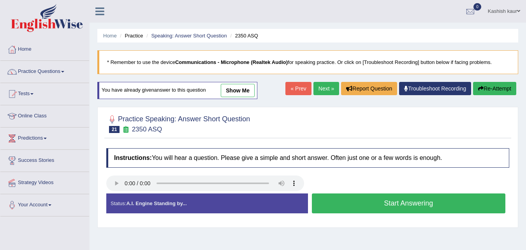
click at [381, 198] on button "Start Answering" at bounding box center [409, 203] width 194 height 20
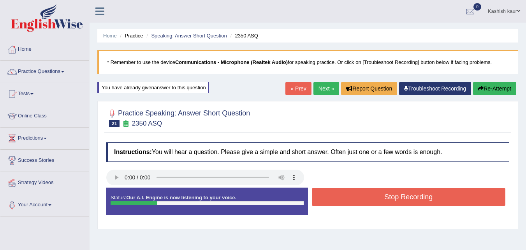
click at [381, 198] on button "Stop Recording" at bounding box center [409, 197] width 194 height 18
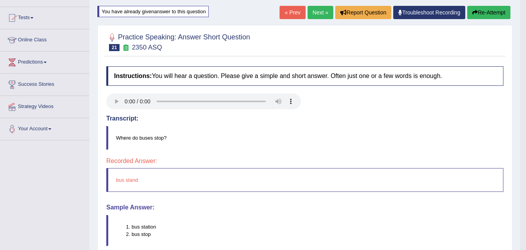
scroll to position [78, 0]
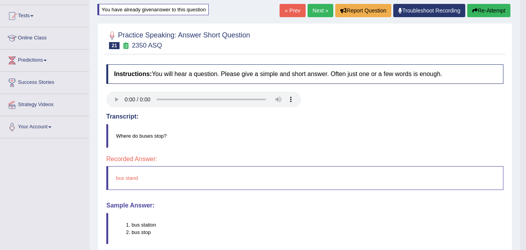
click at [310, 9] on link "Next »" at bounding box center [321, 10] width 26 height 13
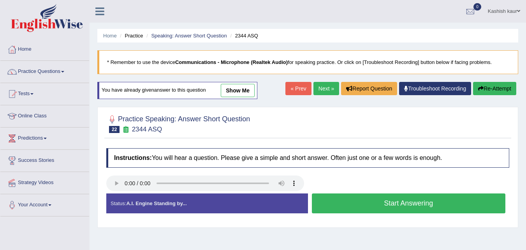
click at [387, 199] on button "Start Answering" at bounding box center [409, 203] width 194 height 20
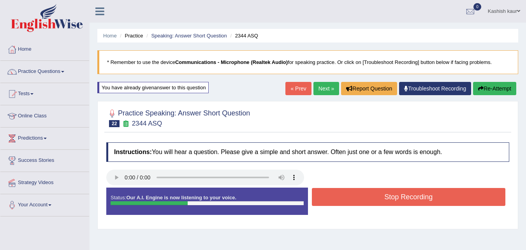
click at [387, 199] on button "Stop Recording" at bounding box center [409, 197] width 194 height 18
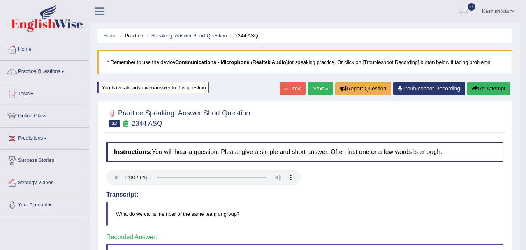
scroll to position [16, 0]
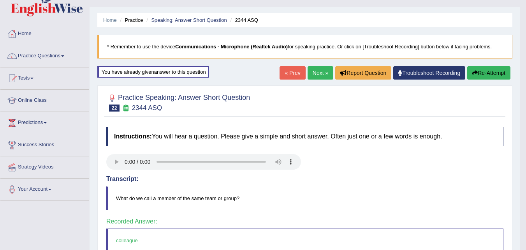
click at [317, 70] on link "Next »" at bounding box center [321, 72] width 26 height 13
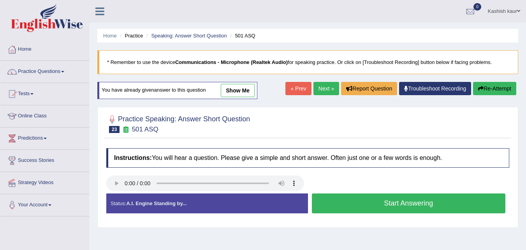
click at [386, 202] on button "Start Answering" at bounding box center [409, 203] width 194 height 20
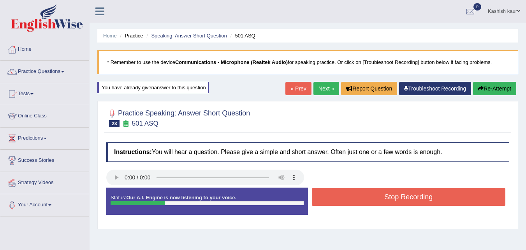
click at [386, 202] on button "Stop Recording" at bounding box center [409, 197] width 194 height 18
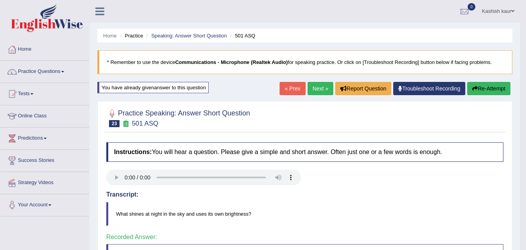
click at [327, 88] on div "Our A.I. Engine is working on your speech analysis! Please be patient. It may t…" at bounding box center [263, 125] width 526 height 250
click at [316, 84] on link "Next »" at bounding box center [321, 88] width 26 height 13
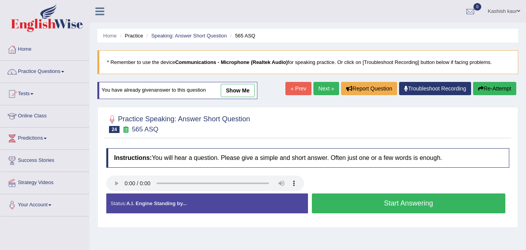
click at [377, 200] on button "Start Answering" at bounding box center [409, 203] width 194 height 20
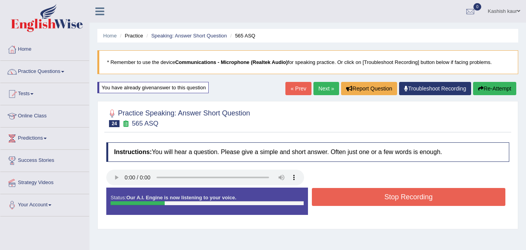
click at [377, 200] on button "Stop Recording" at bounding box center [409, 197] width 194 height 18
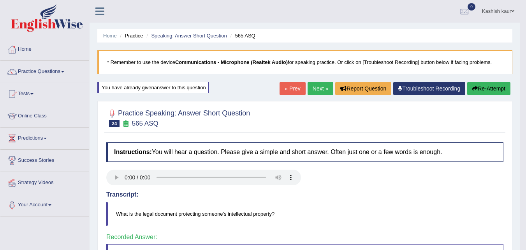
click at [319, 86] on link "Next »" at bounding box center [321, 88] width 26 height 13
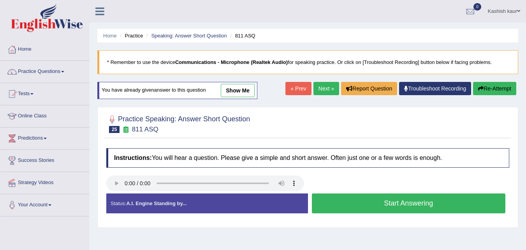
click at [386, 210] on button "Start Answering" at bounding box center [409, 203] width 194 height 20
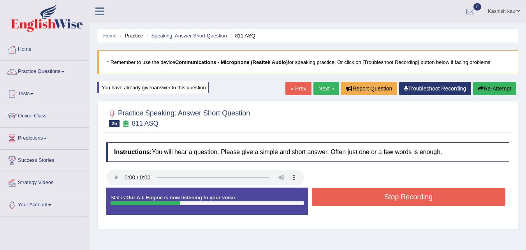
click at [390, 201] on button "Stop Recording" at bounding box center [409, 197] width 194 height 18
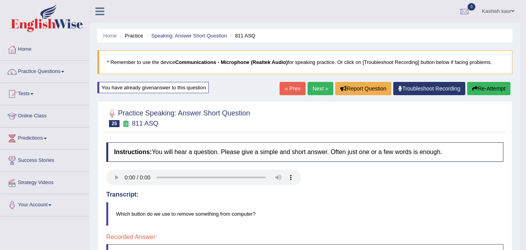
click at [487, 92] on button "Re-Attempt" at bounding box center [488, 88] width 43 height 13
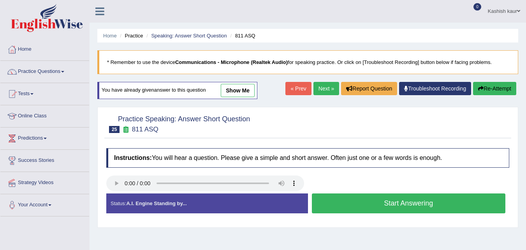
click at [384, 195] on button "Start Answering" at bounding box center [409, 203] width 194 height 20
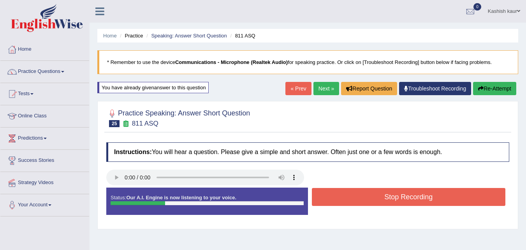
click at [384, 195] on button "Stop Recording" at bounding box center [409, 197] width 194 height 18
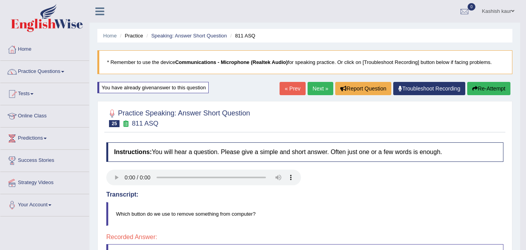
click at [310, 90] on link "Next »" at bounding box center [321, 88] width 26 height 13
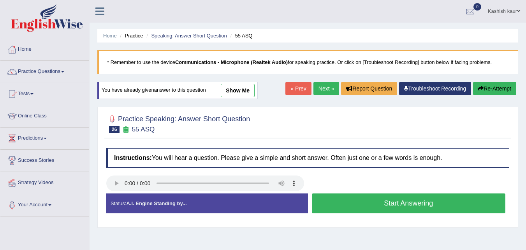
click at [359, 207] on button "Start Answering" at bounding box center [409, 203] width 194 height 20
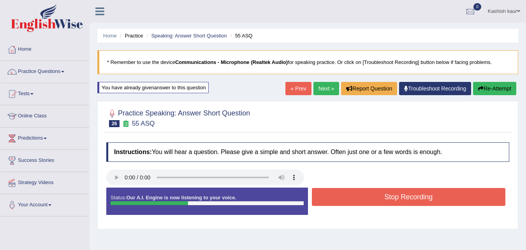
click at [377, 189] on button "Stop Recording" at bounding box center [409, 197] width 194 height 18
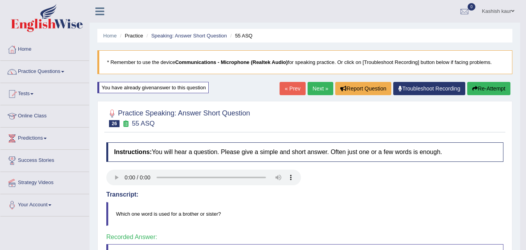
click at [322, 86] on link "Next »" at bounding box center [321, 88] width 26 height 13
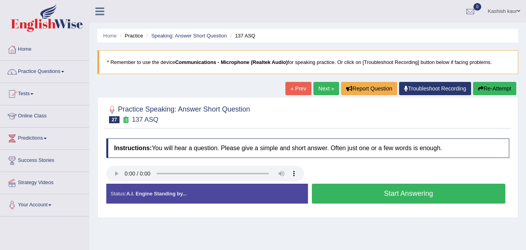
click at [364, 197] on button "Start Answering" at bounding box center [409, 193] width 194 height 20
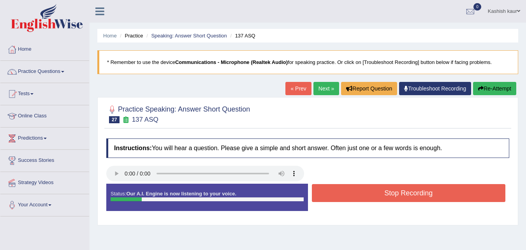
click at [364, 197] on button "Stop Recording" at bounding box center [409, 193] width 194 height 18
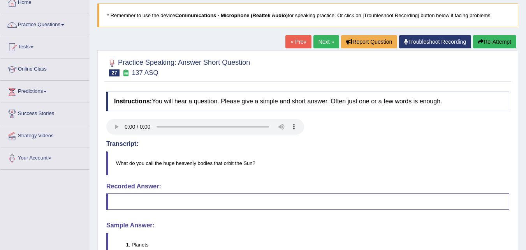
scroll to position [31, 0]
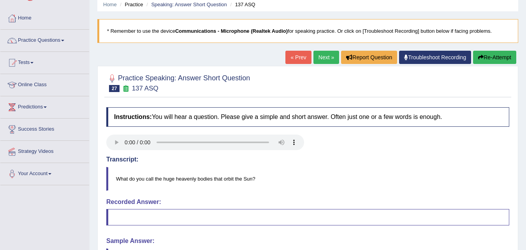
click at [320, 56] on link "Next »" at bounding box center [327, 57] width 26 height 13
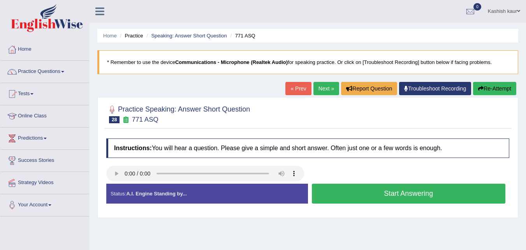
click at [367, 188] on button "Start Answering" at bounding box center [409, 193] width 194 height 20
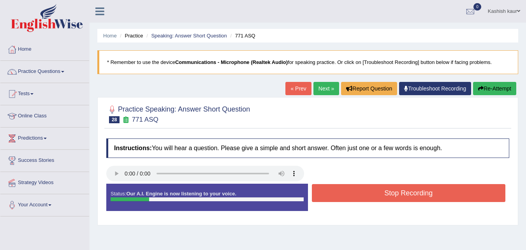
click at [367, 188] on button "Stop Recording" at bounding box center [409, 193] width 194 height 18
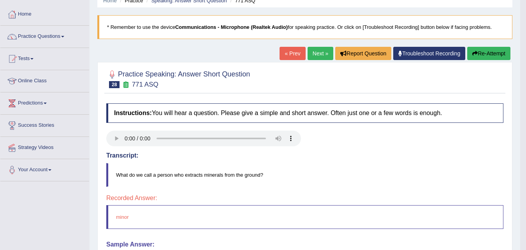
scroll to position [16, 0]
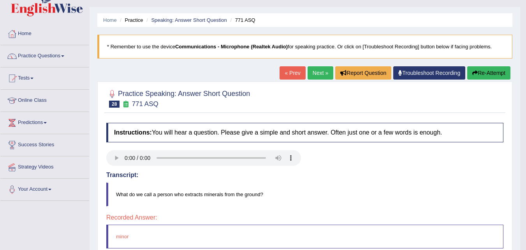
click at [320, 66] on link "Next »" at bounding box center [321, 72] width 26 height 13
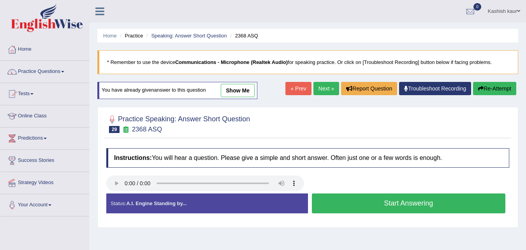
click at [366, 200] on button "Start Answering" at bounding box center [409, 203] width 194 height 20
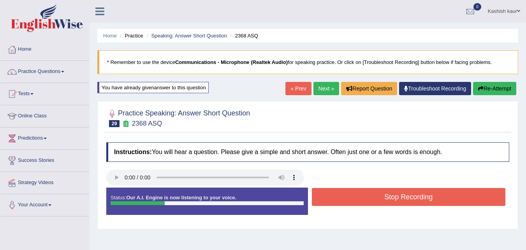
click at [366, 200] on button "Stop Recording" at bounding box center [409, 197] width 194 height 18
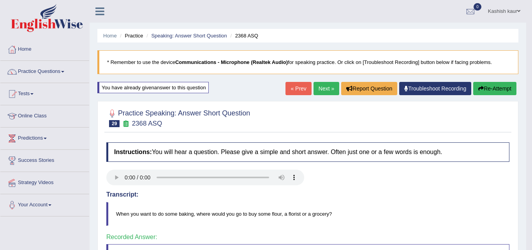
click at [321, 86] on body "Toggle navigation Home Practice Questions Speaking Practice Read Aloud Repeat S…" at bounding box center [266, 125] width 532 height 250
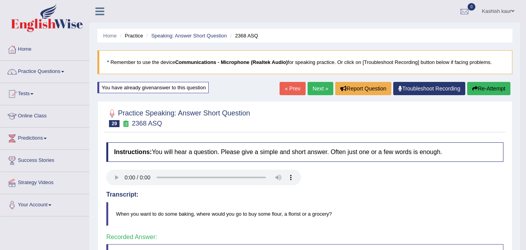
click at [311, 89] on link "Next »" at bounding box center [321, 88] width 26 height 13
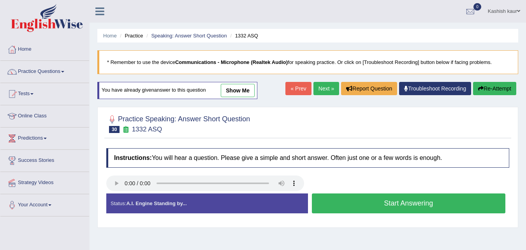
click at [375, 202] on button "Start Answering" at bounding box center [409, 203] width 194 height 20
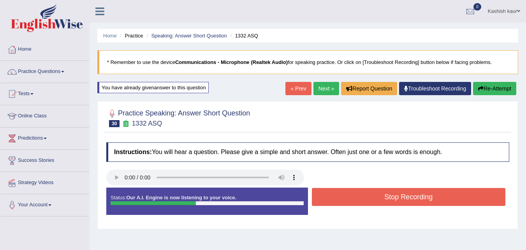
click at [377, 197] on button "Stop Recording" at bounding box center [409, 197] width 194 height 18
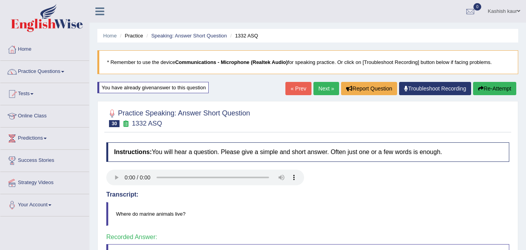
click at [326, 90] on link "Next »" at bounding box center [327, 88] width 26 height 13
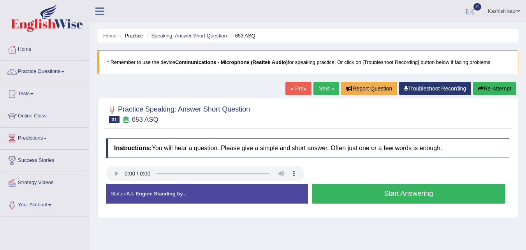
click at [342, 197] on button "Start Answering" at bounding box center [409, 193] width 194 height 20
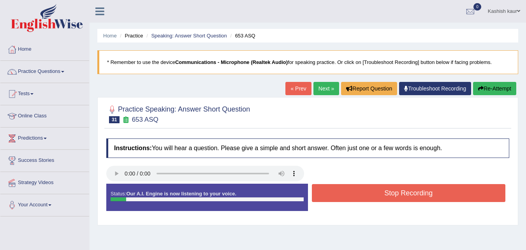
click at [342, 197] on button "Stop Recording" at bounding box center [409, 193] width 194 height 18
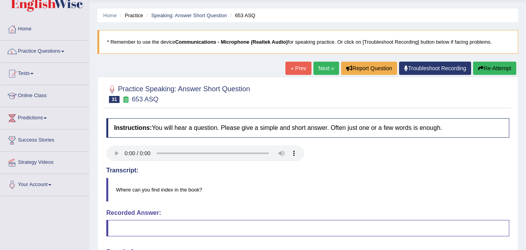
scroll to position [16, 0]
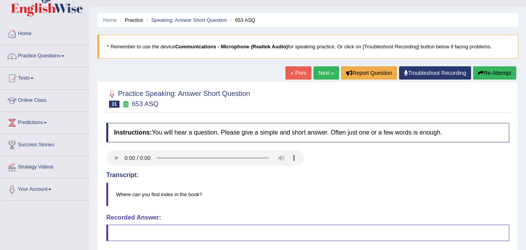
click at [323, 68] on link "Next »" at bounding box center [327, 72] width 26 height 13
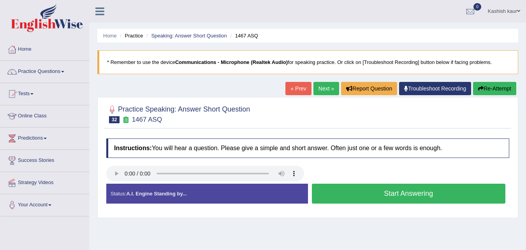
click at [348, 189] on button "Start Answering" at bounding box center [409, 193] width 194 height 20
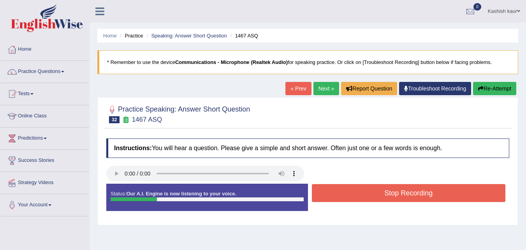
click at [348, 189] on button "Stop Recording" at bounding box center [409, 193] width 194 height 18
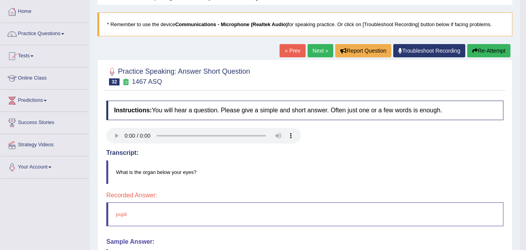
scroll to position [31, 0]
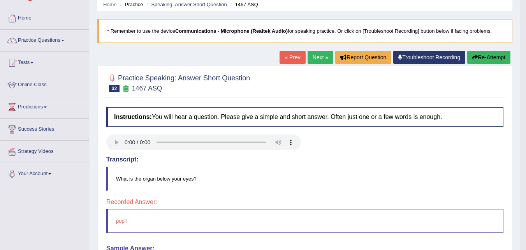
click at [325, 56] on link "Next »" at bounding box center [321, 57] width 26 height 13
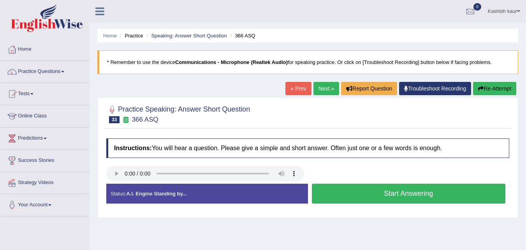
click at [370, 191] on button "Start Answering" at bounding box center [409, 193] width 194 height 20
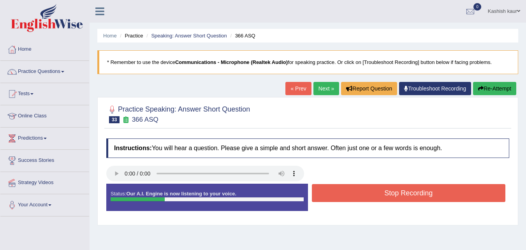
click at [370, 191] on button "Stop Recording" at bounding box center [409, 193] width 194 height 18
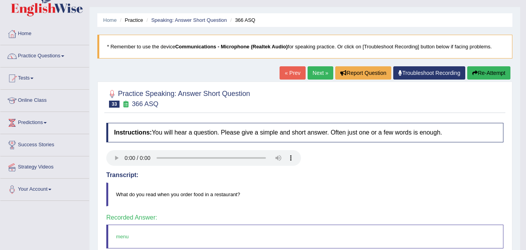
scroll to position [31, 0]
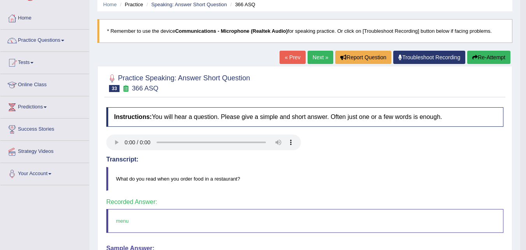
click at [321, 60] on link "Next »" at bounding box center [321, 57] width 26 height 13
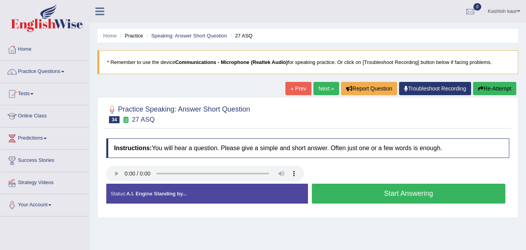
click at [314, 85] on link "Next »" at bounding box center [327, 88] width 26 height 13
click at [366, 195] on button "Start Answering" at bounding box center [409, 193] width 194 height 20
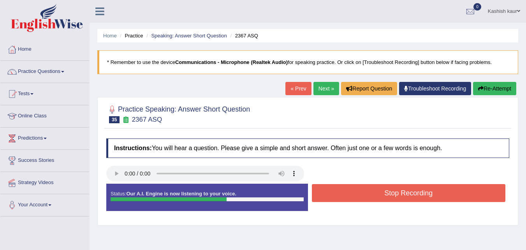
click at [366, 195] on button "Stop Recording" at bounding box center [409, 193] width 194 height 18
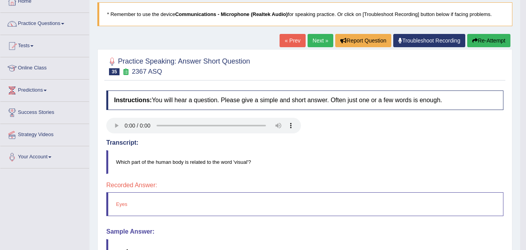
scroll to position [47, 0]
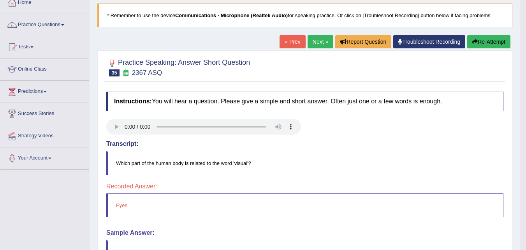
click at [317, 43] on link "Next »" at bounding box center [321, 41] width 26 height 13
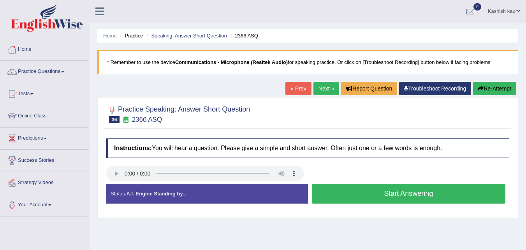
click at [380, 191] on button "Start Answering" at bounding box center [409, 193] width 194 height 20
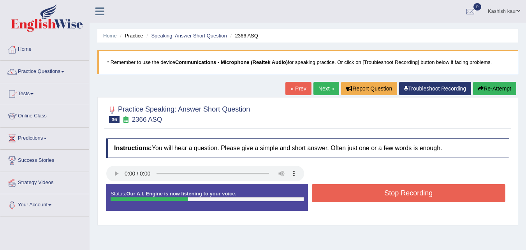
click at [380, 191] on button "Stop Recording" at bounding box center [409, 193] width 194 height 18
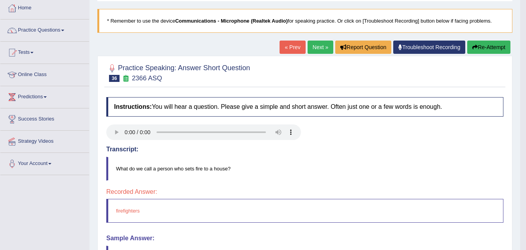
scroll to position [31, 0]
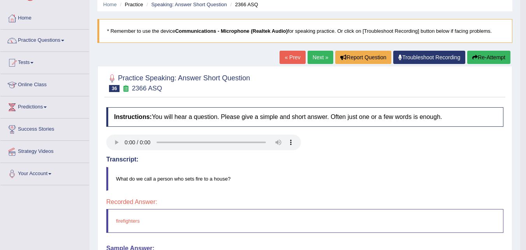
click at [324, 62] on link "Next »" at bounding box center [321, 57] width 26 height 13
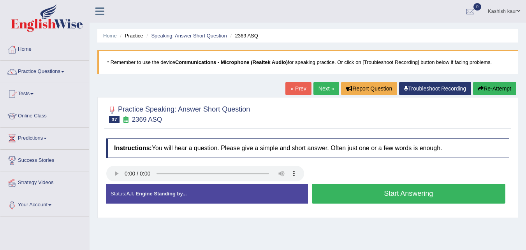
click at [359, 197] on button "Start Answering" at bounding box center [409, 193] width 194 height 20
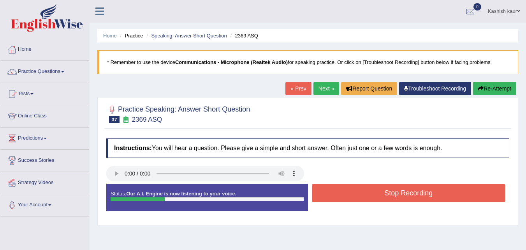
click at [359, 197] on button "Stop Recording" at bounding box center [409, 193] width 194 height 18
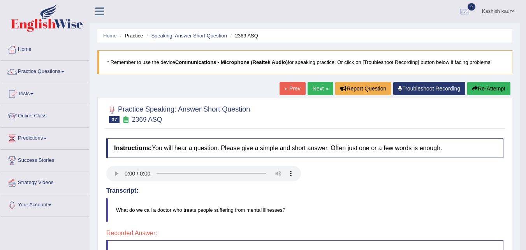
click at [315, 87] on link "Next »" at bounding box center [321, 88] width 26 height 13
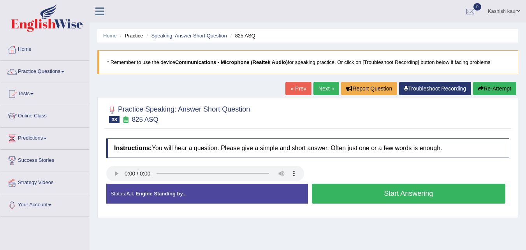
click at [352, 190] on button "Start Answering" at bounding box center [409, 193] width 194 height 20
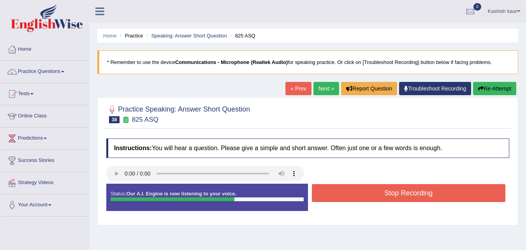
click at [352, 190] on button "Stop Recording" at bounding box center [409, 193] width 194 height 18
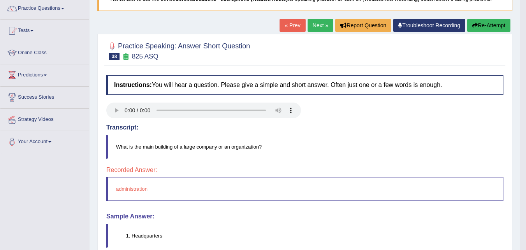
scroll to position [78, 0]
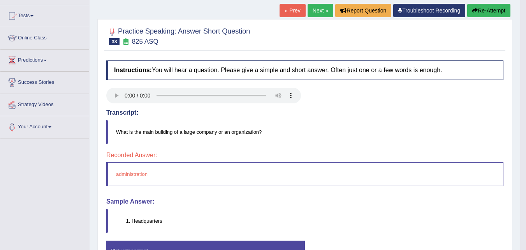
click at [314, 7] on link "Next »" at bounding box center [321, 10] width 26 height 13
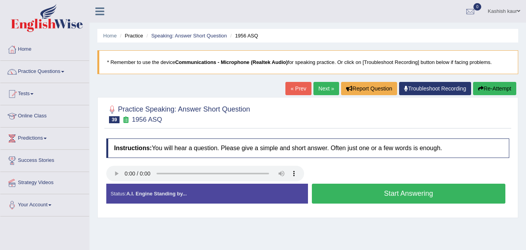
click at [376, 193] on button "Start Answering" at bounding box center [409, 193] width 194 height 20
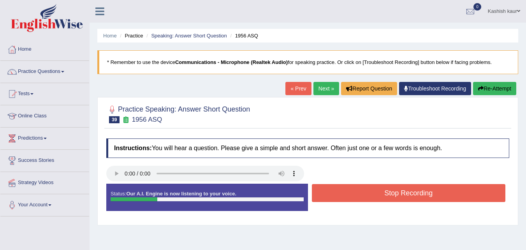
click at [376, 193] on button "Stop Recording" at bounding box center [409, 193] width 194 height 18
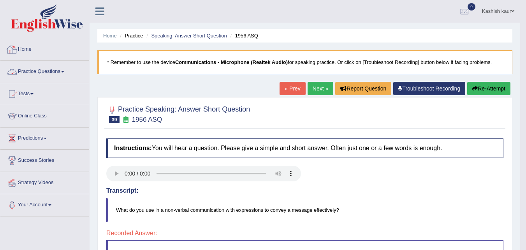
click at [49, 67] on link "Practice Questions" at bounding box center [44, 70] width 89 height 19
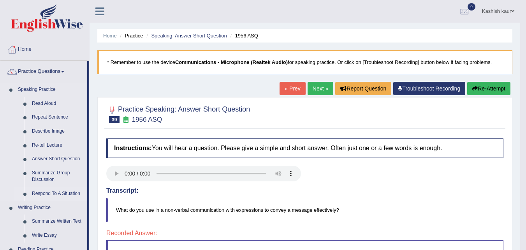
click at [59, 194] on link "Respond To A Situation" at bounding box center [57, 194] width 59 height 14
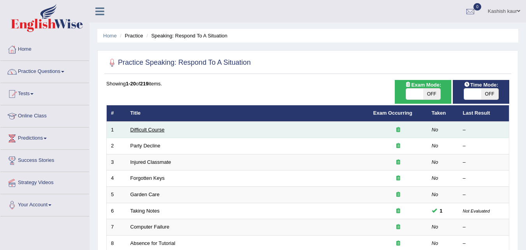
click at [141, 129] on link "Difficult Course" at bounding box center [147, 130] width 34 height 6
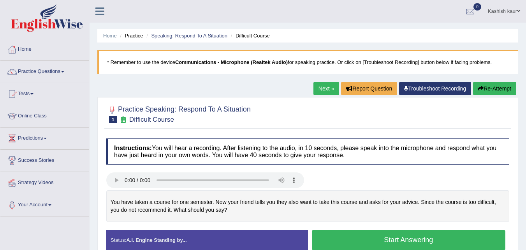
drag, startPoint x: 0, startPoint y: 0, endPoint x: 360, endPoint y: 177, distance: 401.0
click at [360, 177] on div at bounding box center [307, 181] width 411 height 18
click at [382, 236] on button "Start Answering" at bounding box center [409, 240] width 194 height 20
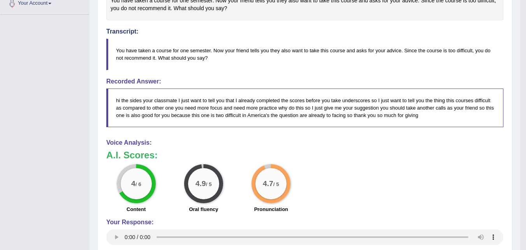
scroll to position [203, 0]
